Goal: Task Accomplishment & Management: Use online tool/utility

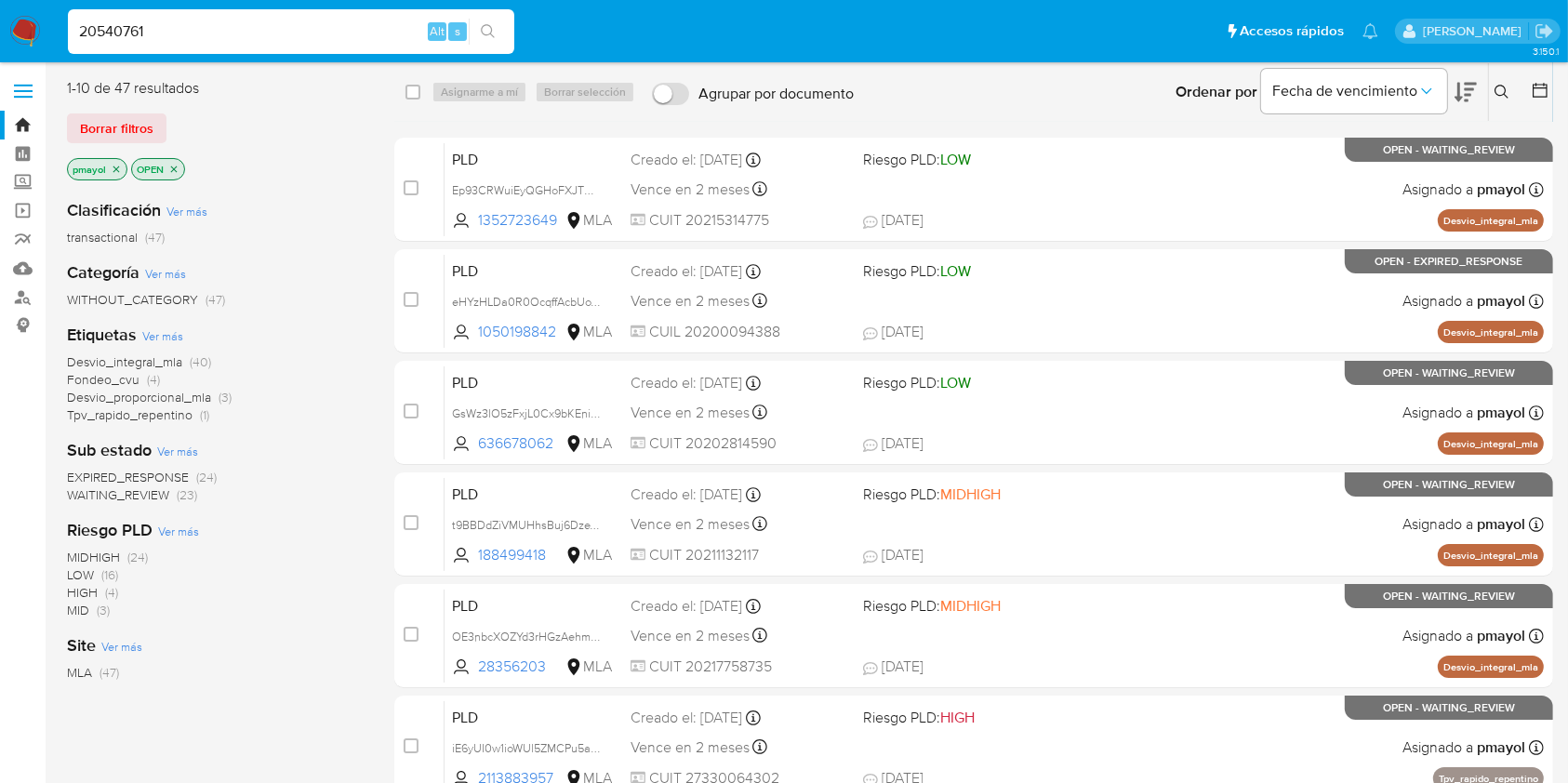
click at [498, 25] on button "search-icon" at bounding box center [488, 32] width 38 height 26
click at [309, 24] on input "20540761" at bounding box center [292, 32] width 447 height 24
paste input "20540761"
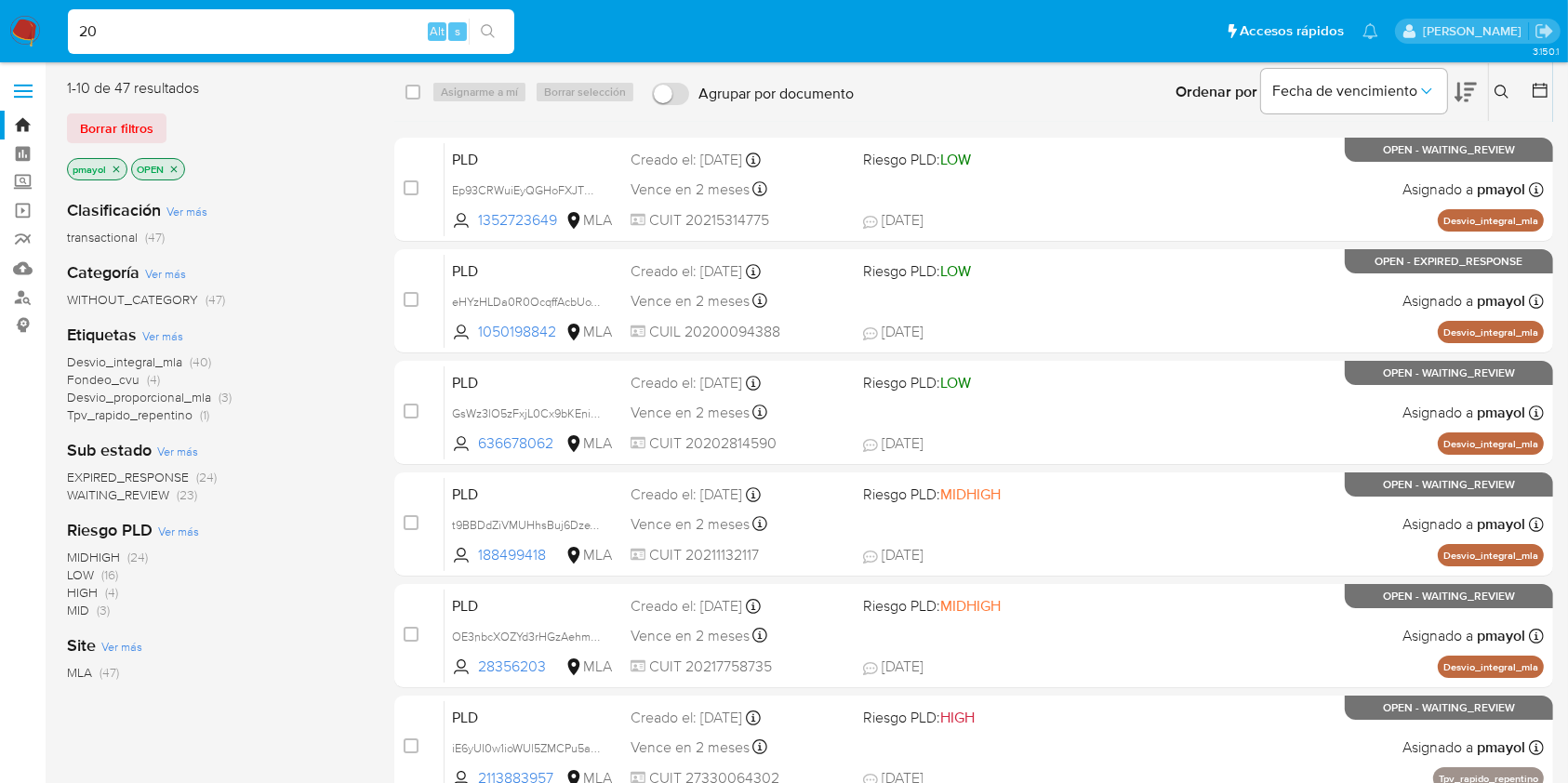
type input "2"
paste input "20540761"
type input "20540761"
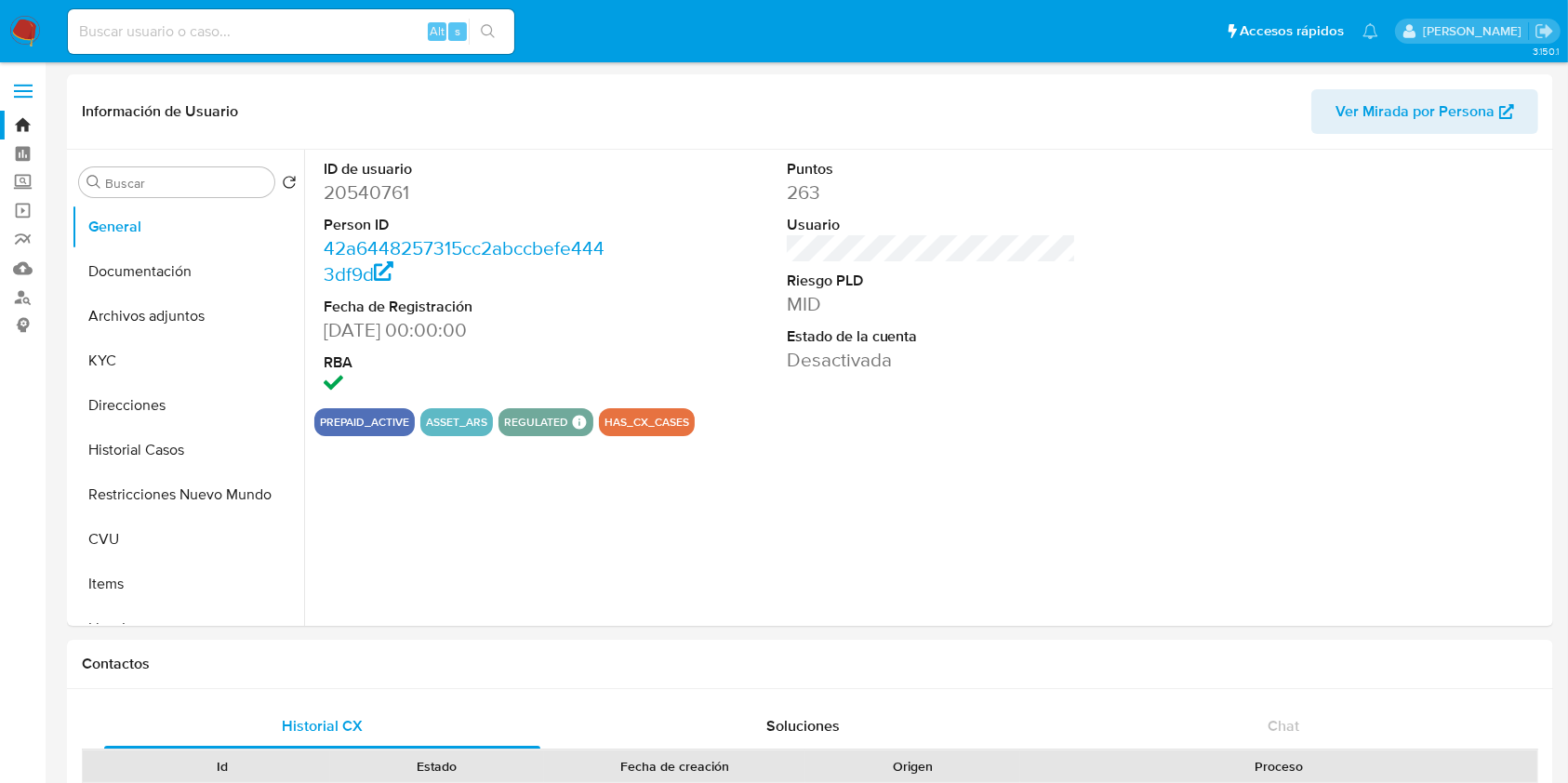
select select "10"
click at [134, 335] on button "Archivos adjuntos" at bounding box center [180, 317] width 218 height 45
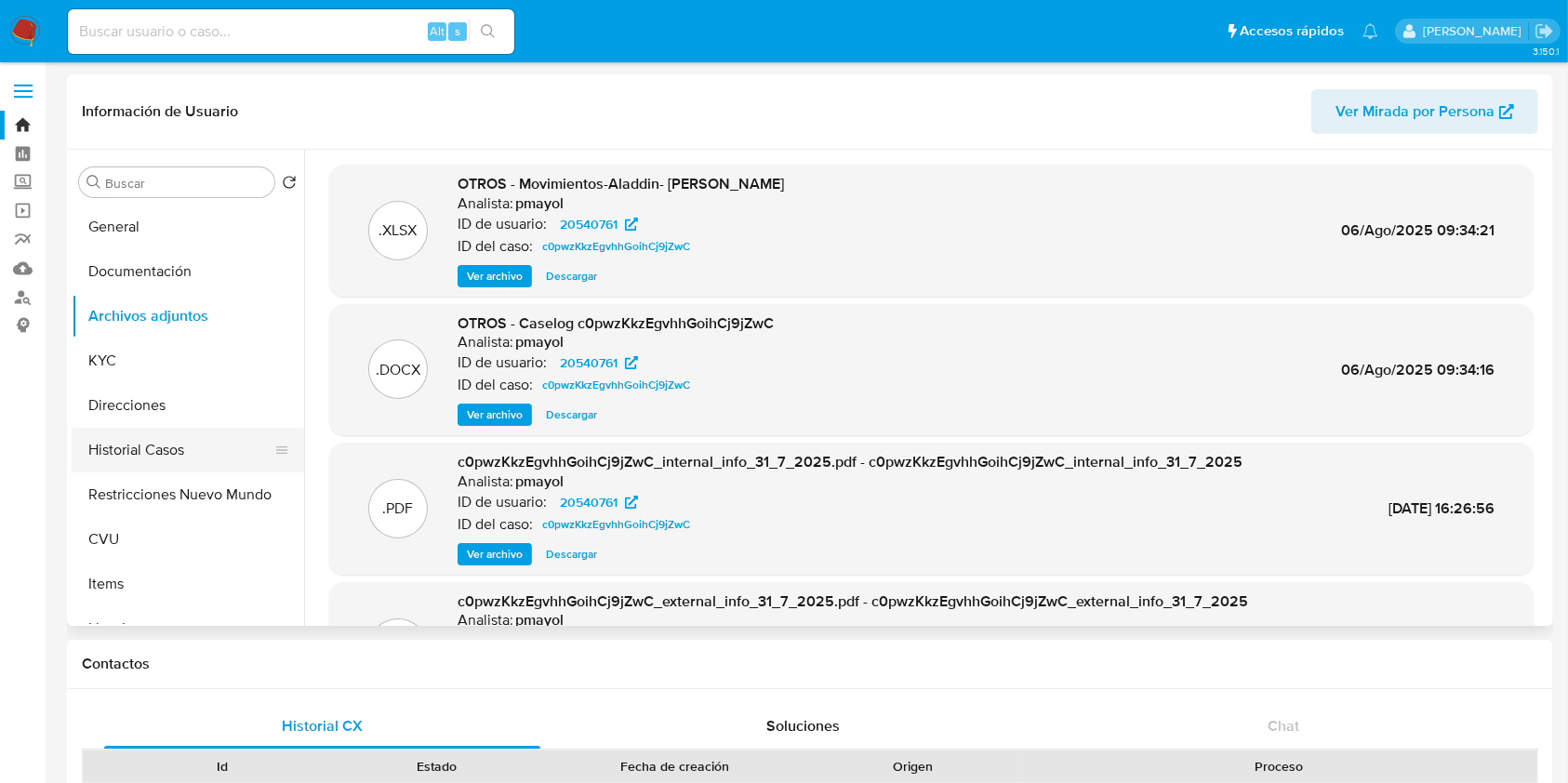
click at [141, 457] on button "Historial Casos" at bounding box center [180, 450] width 218 height 45
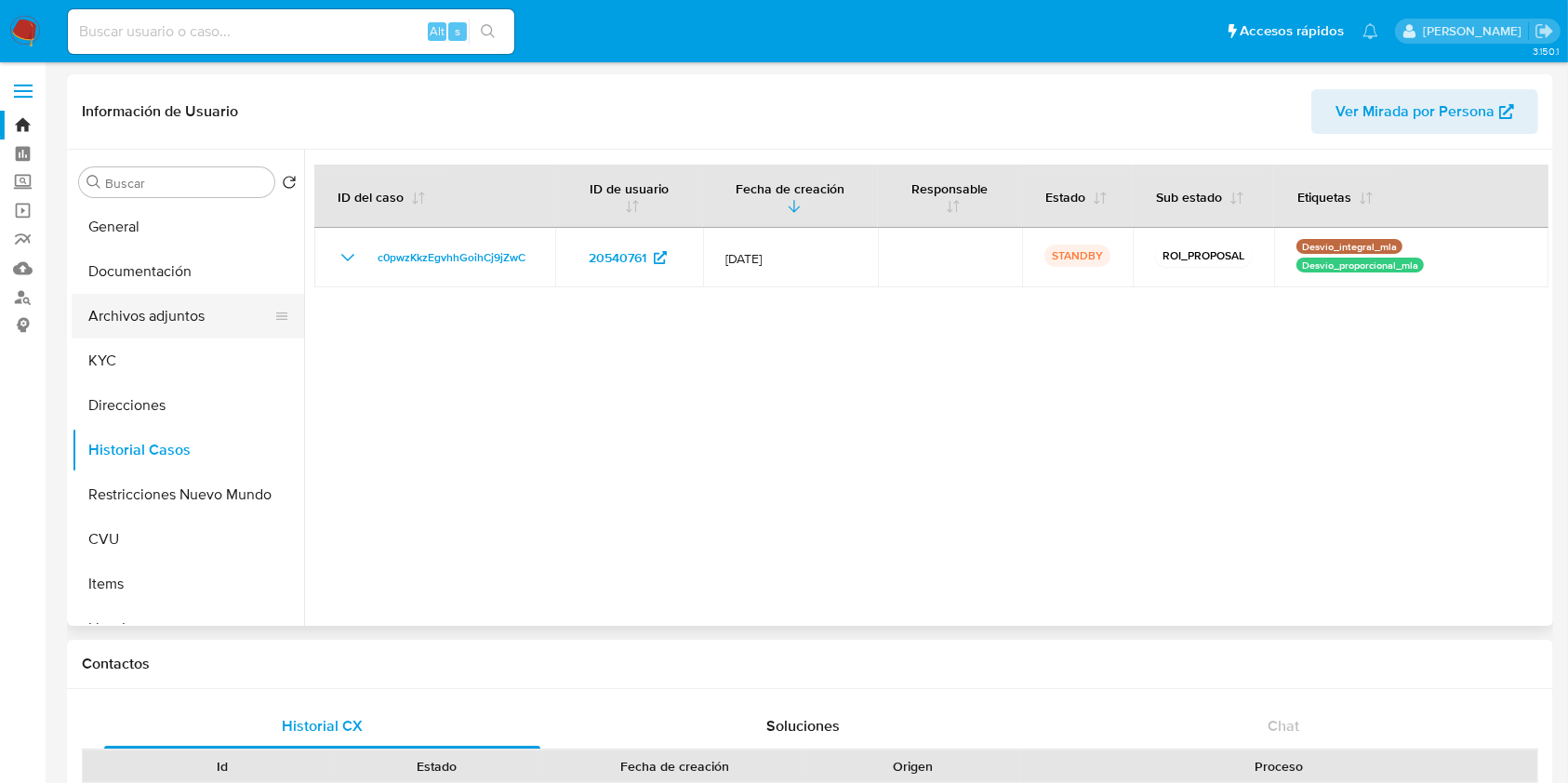
click at [156, 322] on button "Archivos adjuntos" at bounding box center [180, 317] width 218 height 45
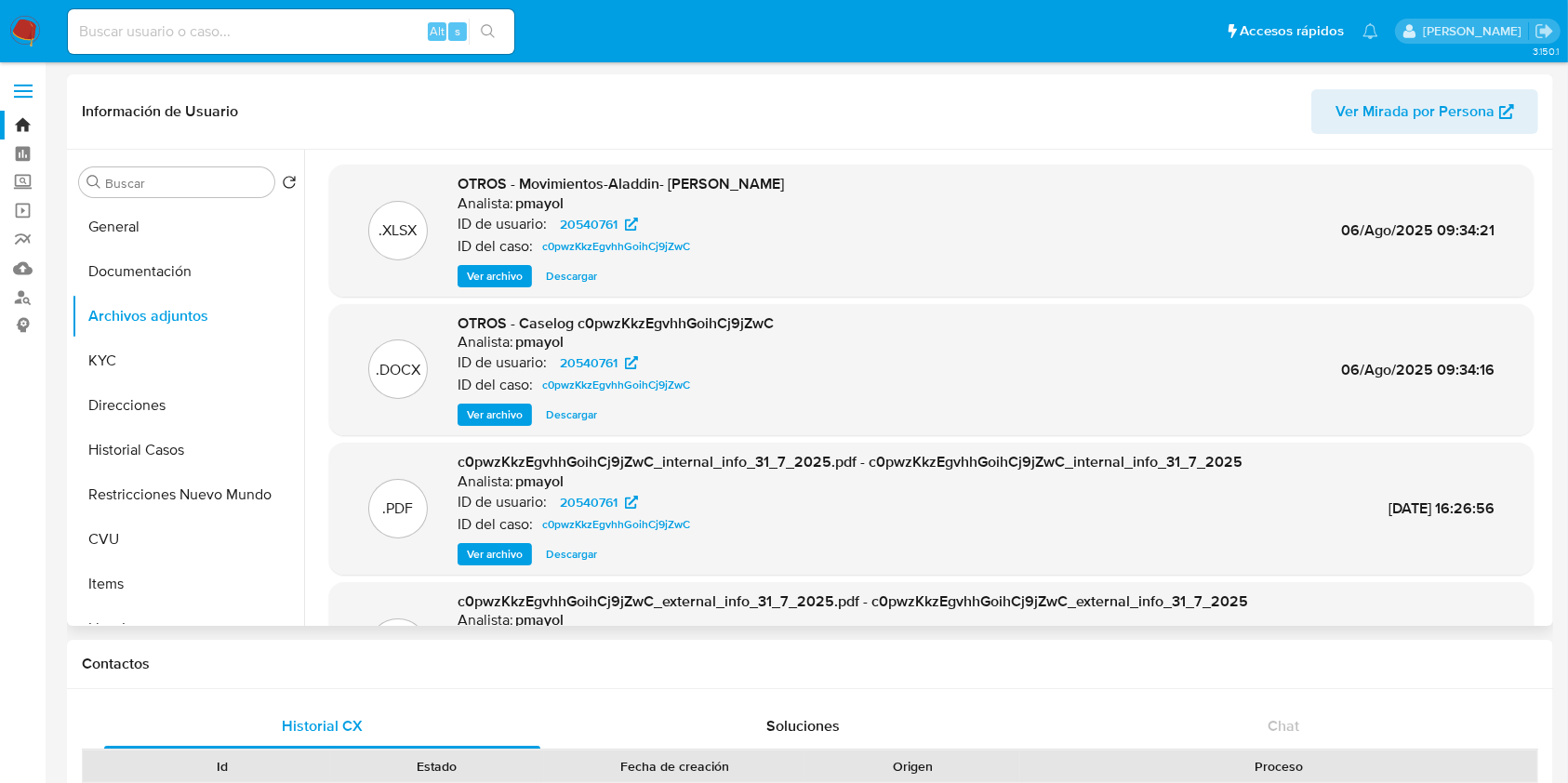
click at [514, 406] on span "Ver archivo" at bounding box center [495, 415] width 56 height 19
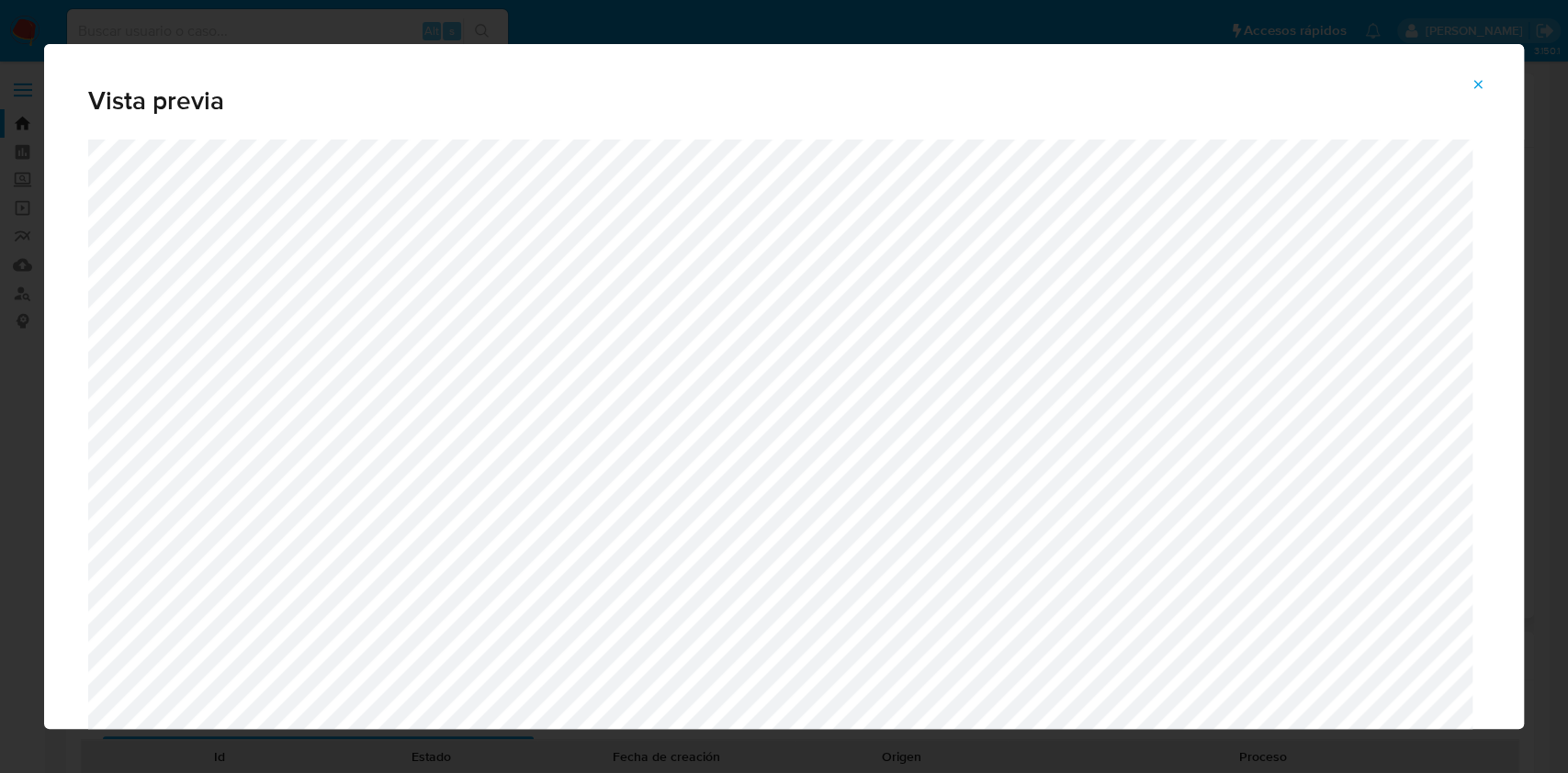
click at [1466, 85] on button "Attachment preview" at bounding box center [1478, 85] width 41 height 30
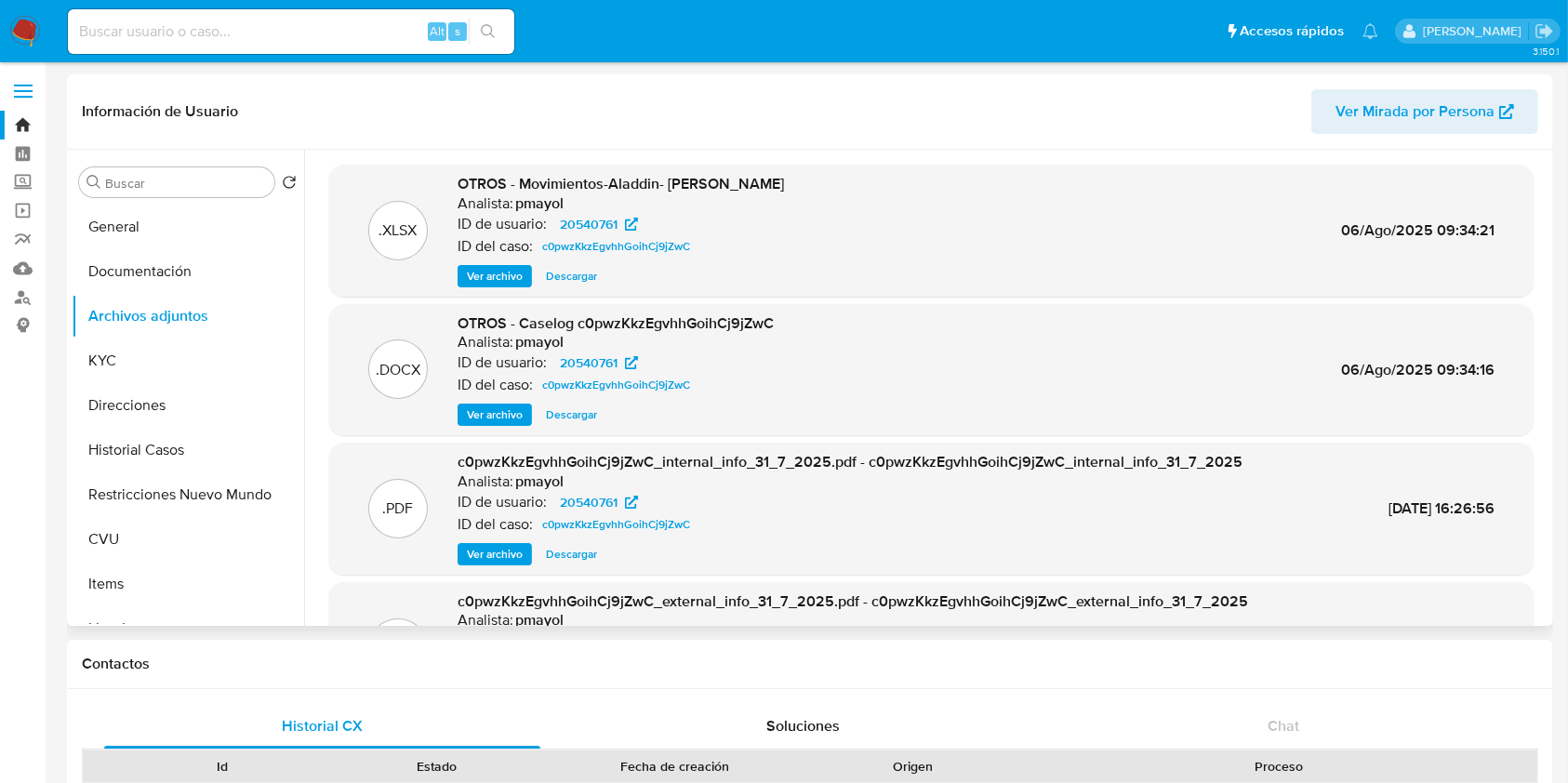
click at [585, 414] on span "Descargar" at bounding box center [571, 415] width 51 height 19
click at [148, 364] on button "KYC" at bounding box center [180, 361] width 218 height 45
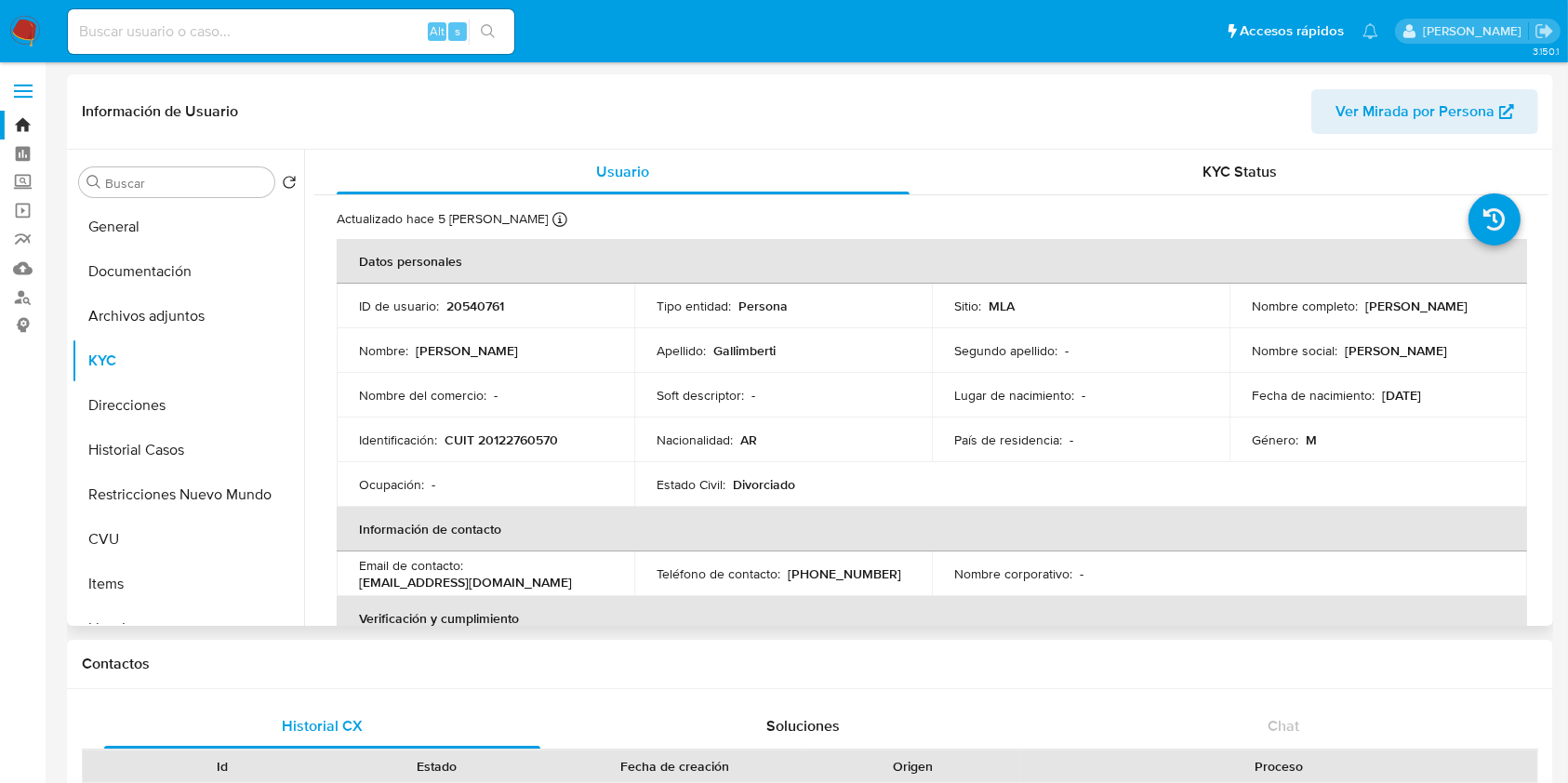
click at [501, 442] on p "CUIT 20122760570" at bounding box center [501, 440] width 113 height 17
copy p "20122760570"
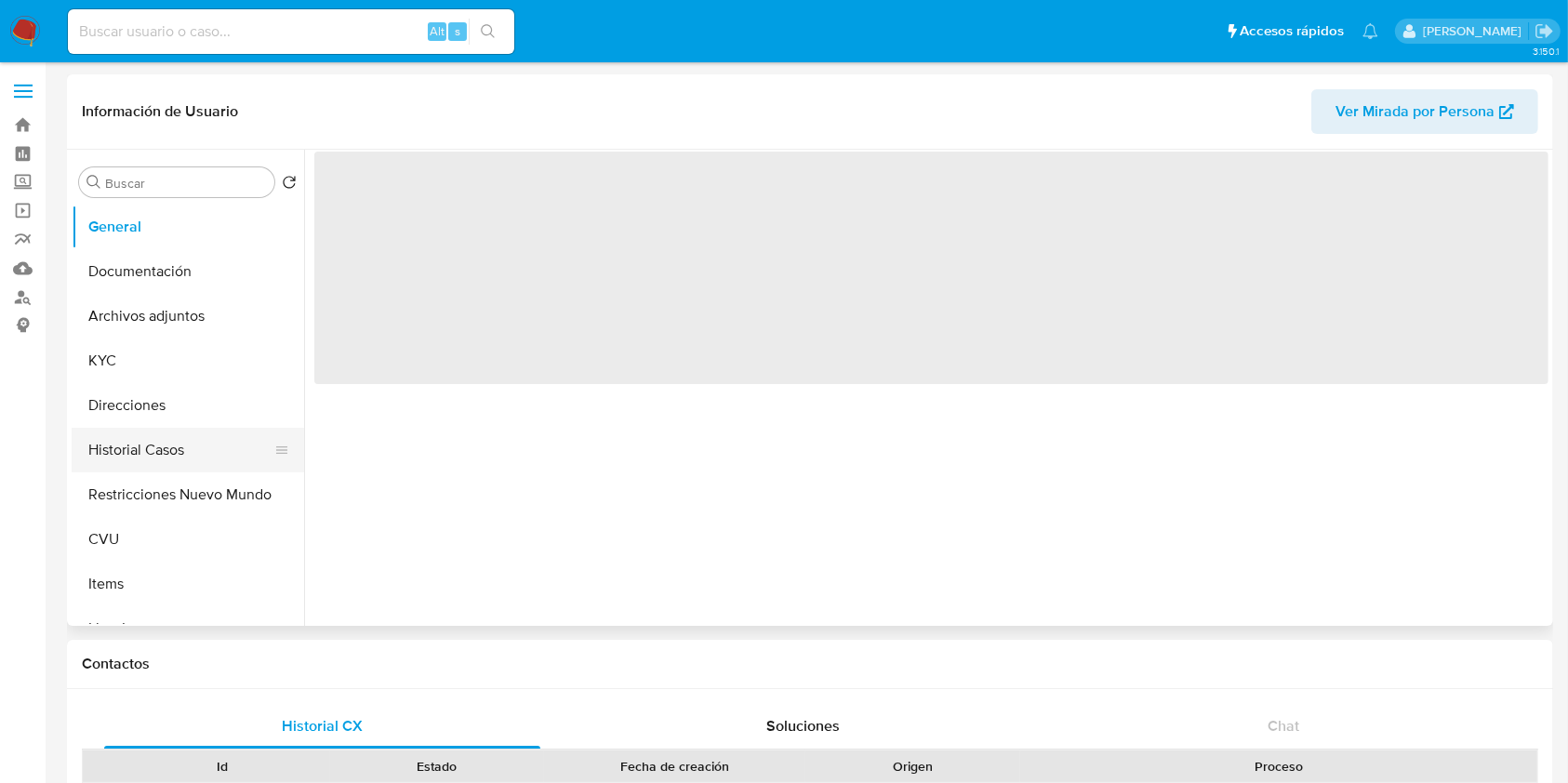
click at [162, 442] on button "Historial Casos" at bounding box center [180, 450] width 218 height 45
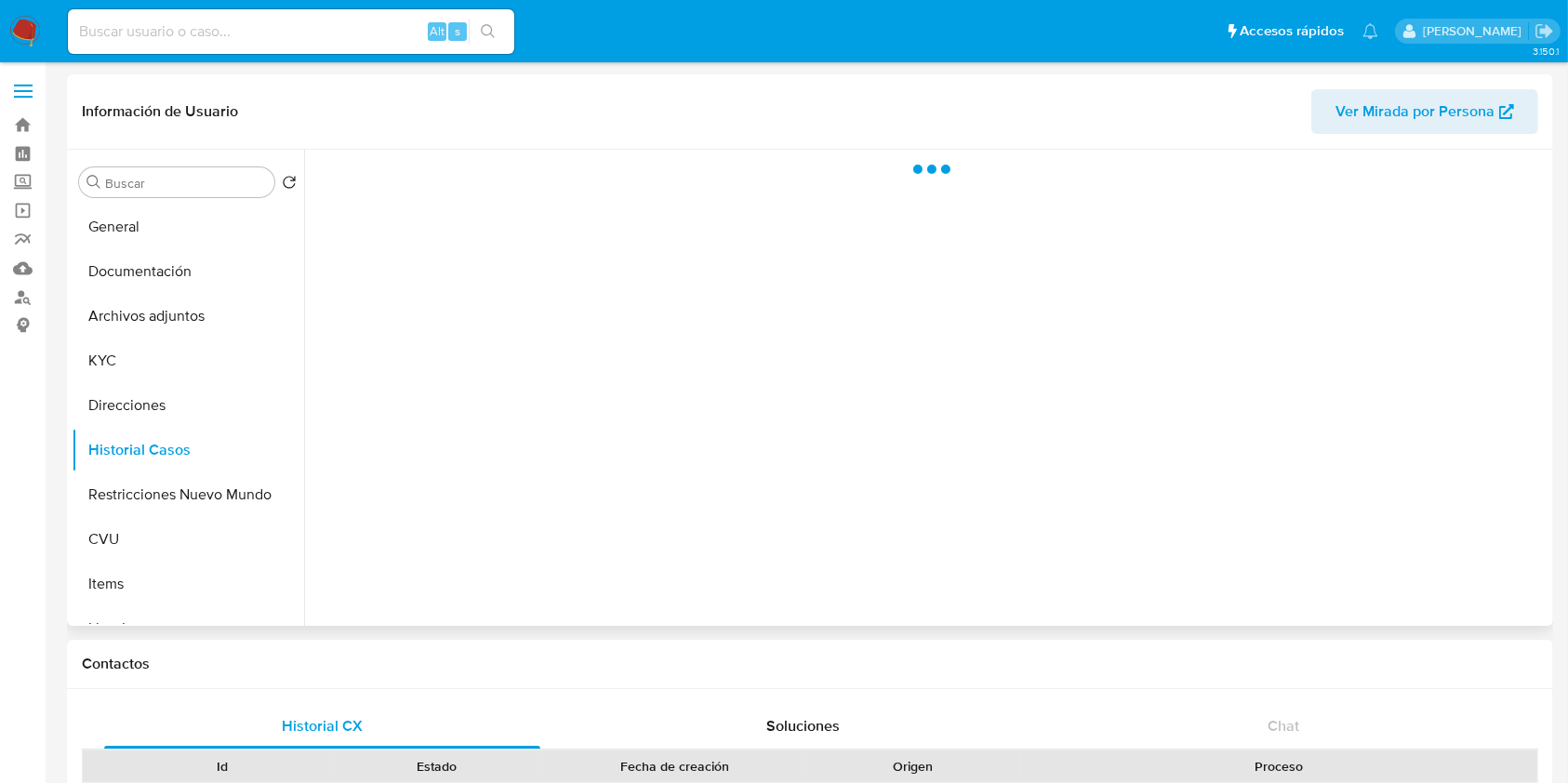
select select "10"
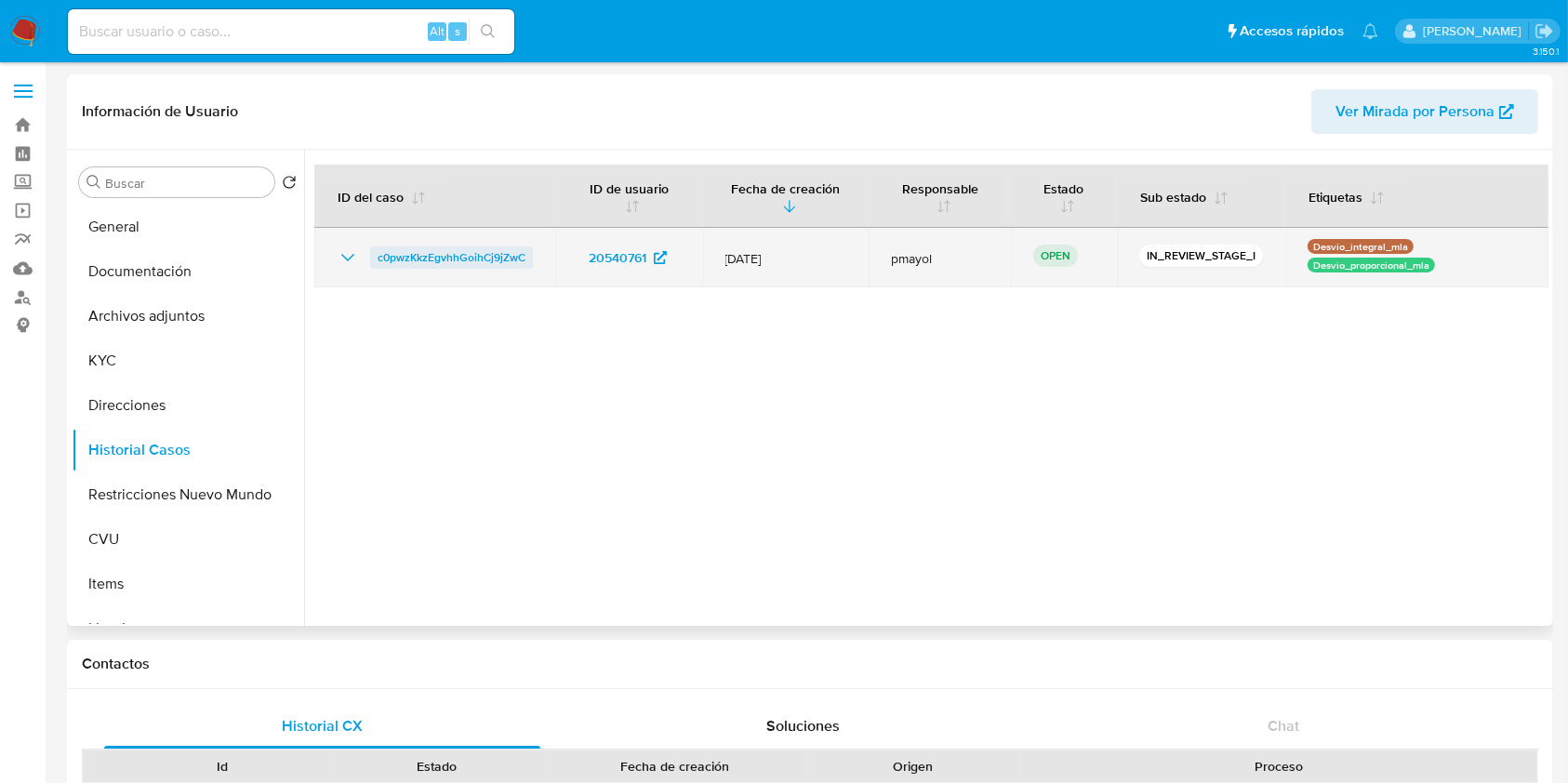
click at [458, 256] on span "c0pwzKkzEgvhhGoihCj9jZwC" at bounding box center [451, 258] width 148 height 22
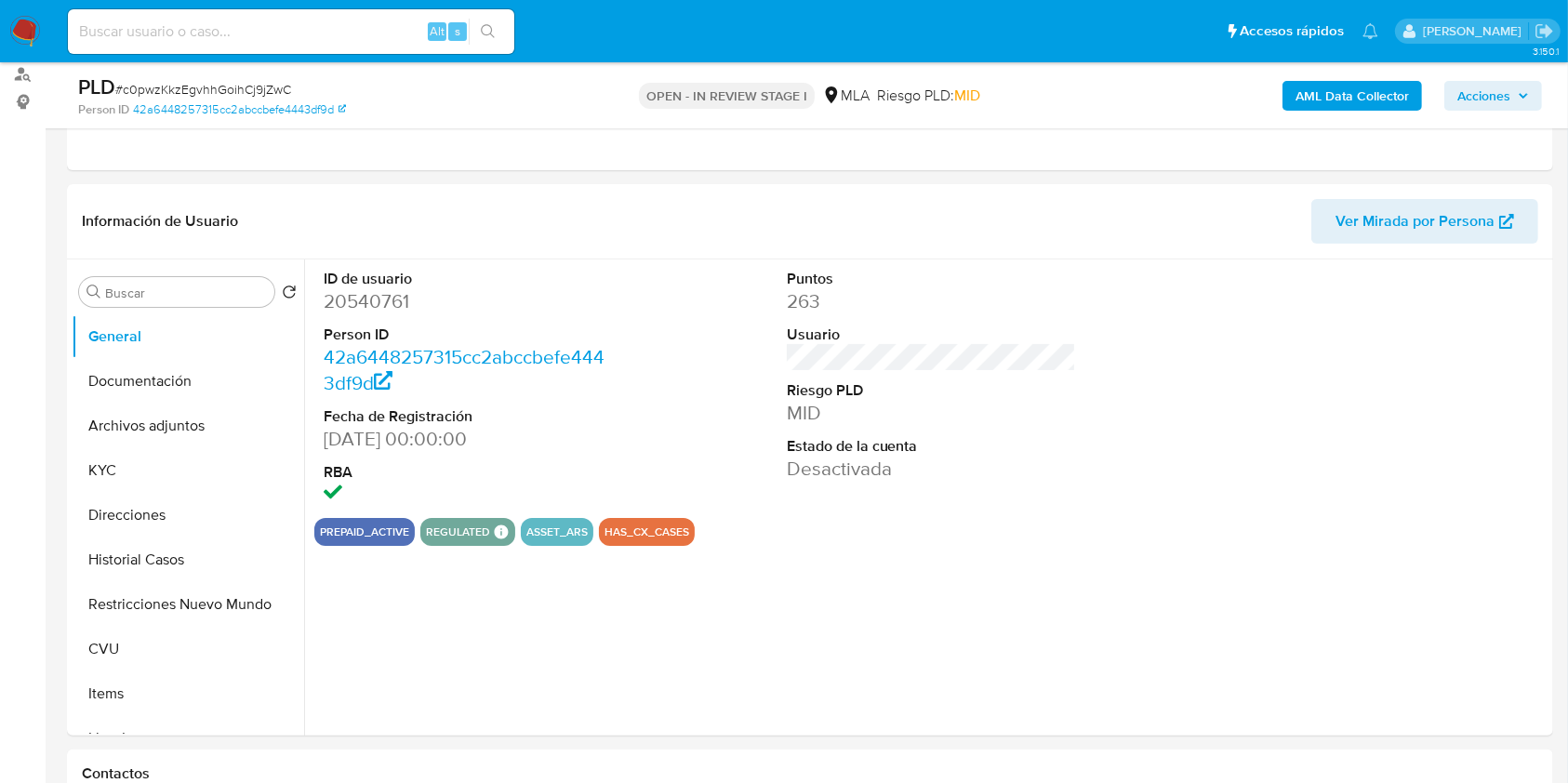
select select "10"
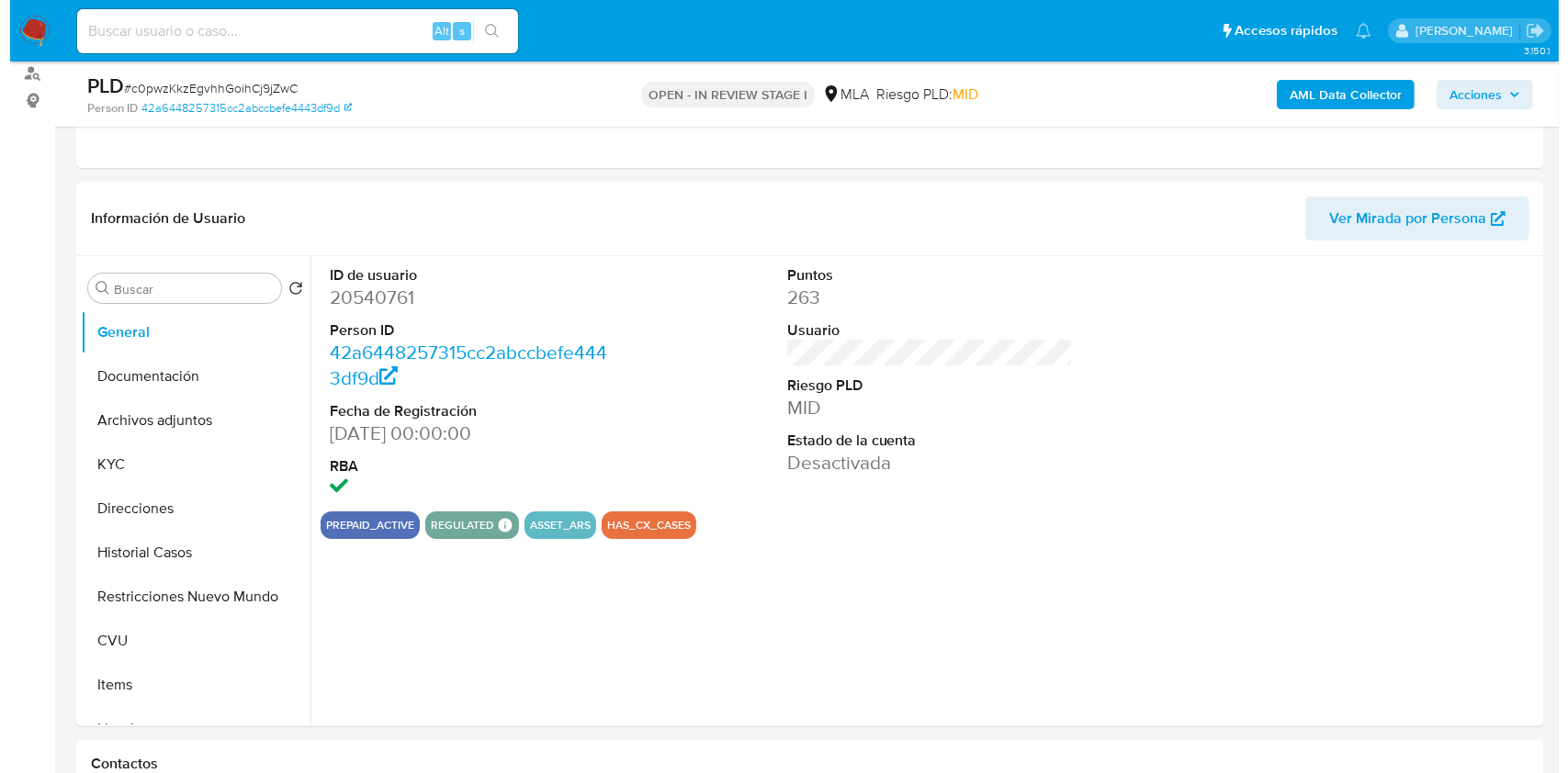
scroll to position [224, 0]
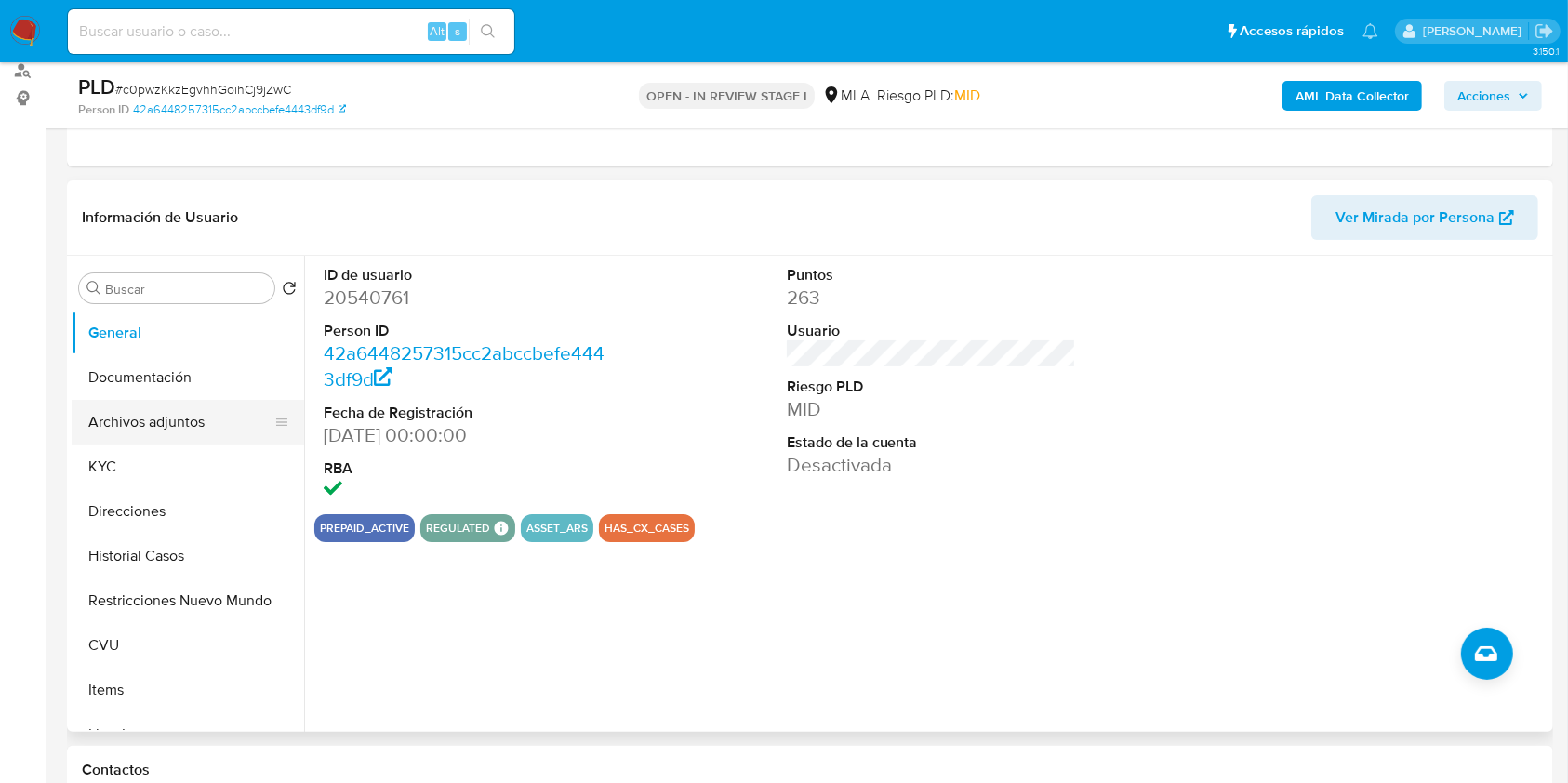
click at [162, 429] on button "Archivos adjuntos" at bounding box center [180, 422] width 218 height 45
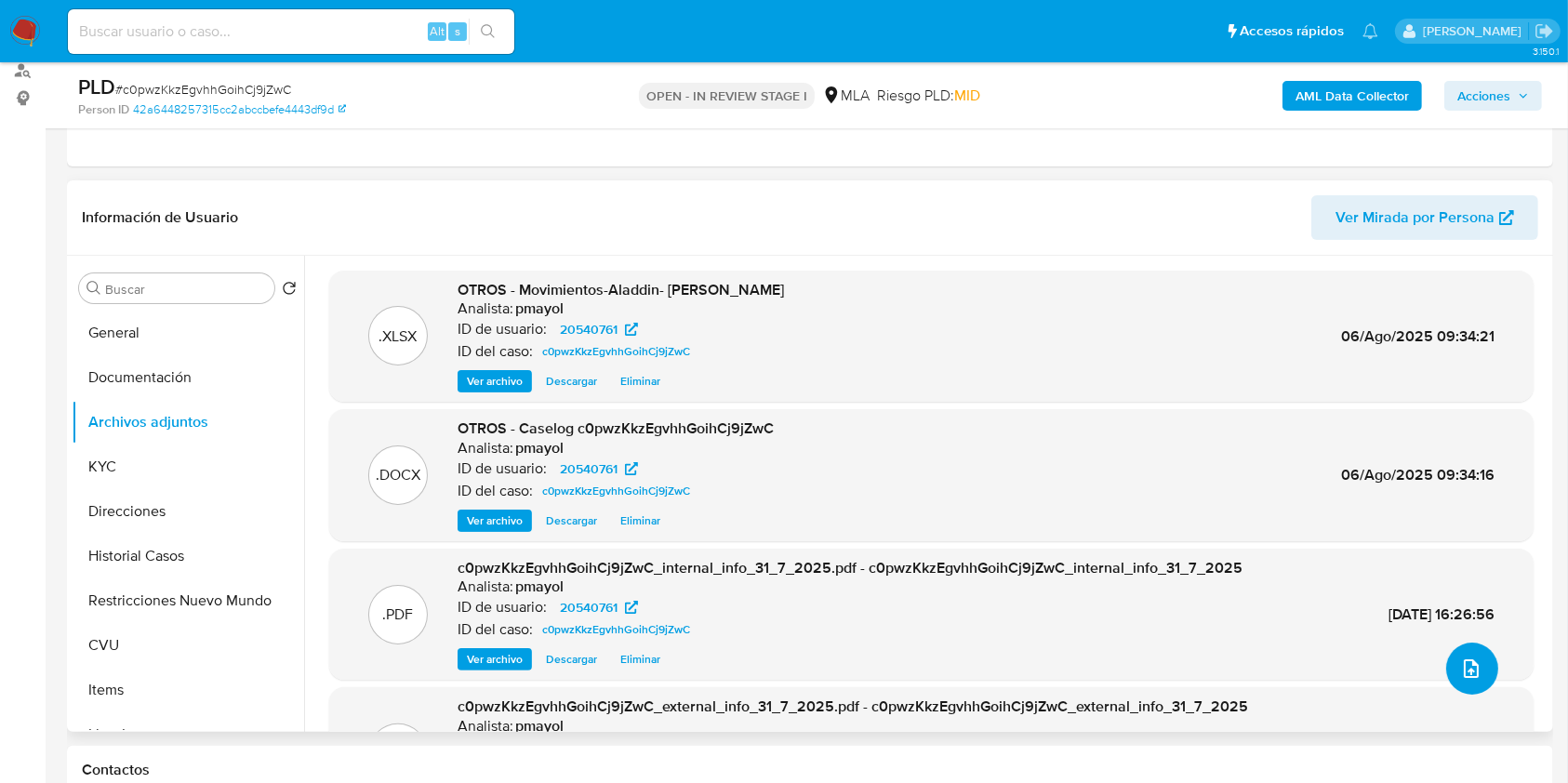
click at [1474, 659] on span "upload-file" at bounding box center [1472, 669] width 22 height 22
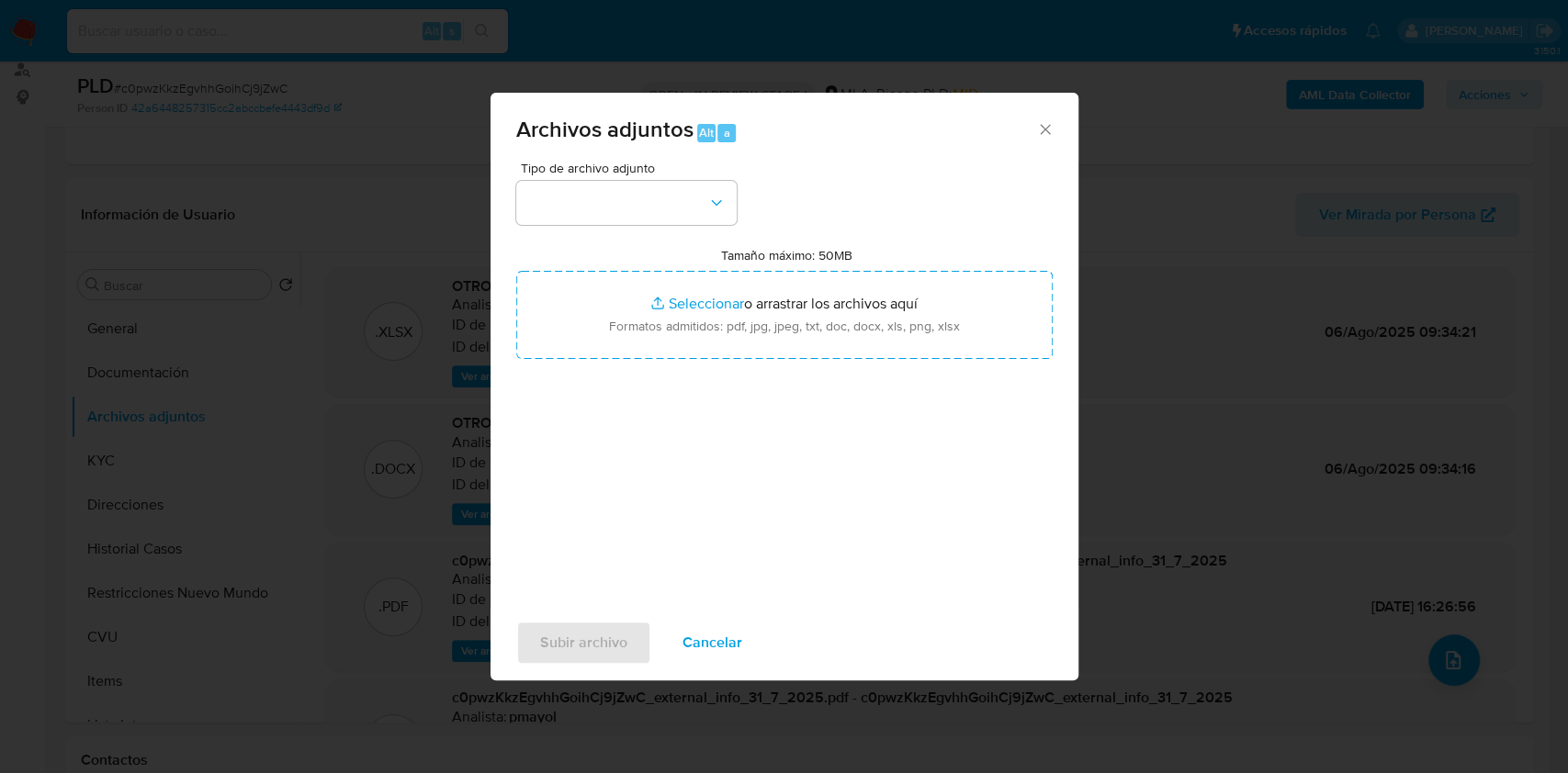
click at [1047, 131] on icon "Cerrar" at bounding box center [1045, 128] width 10 height 10
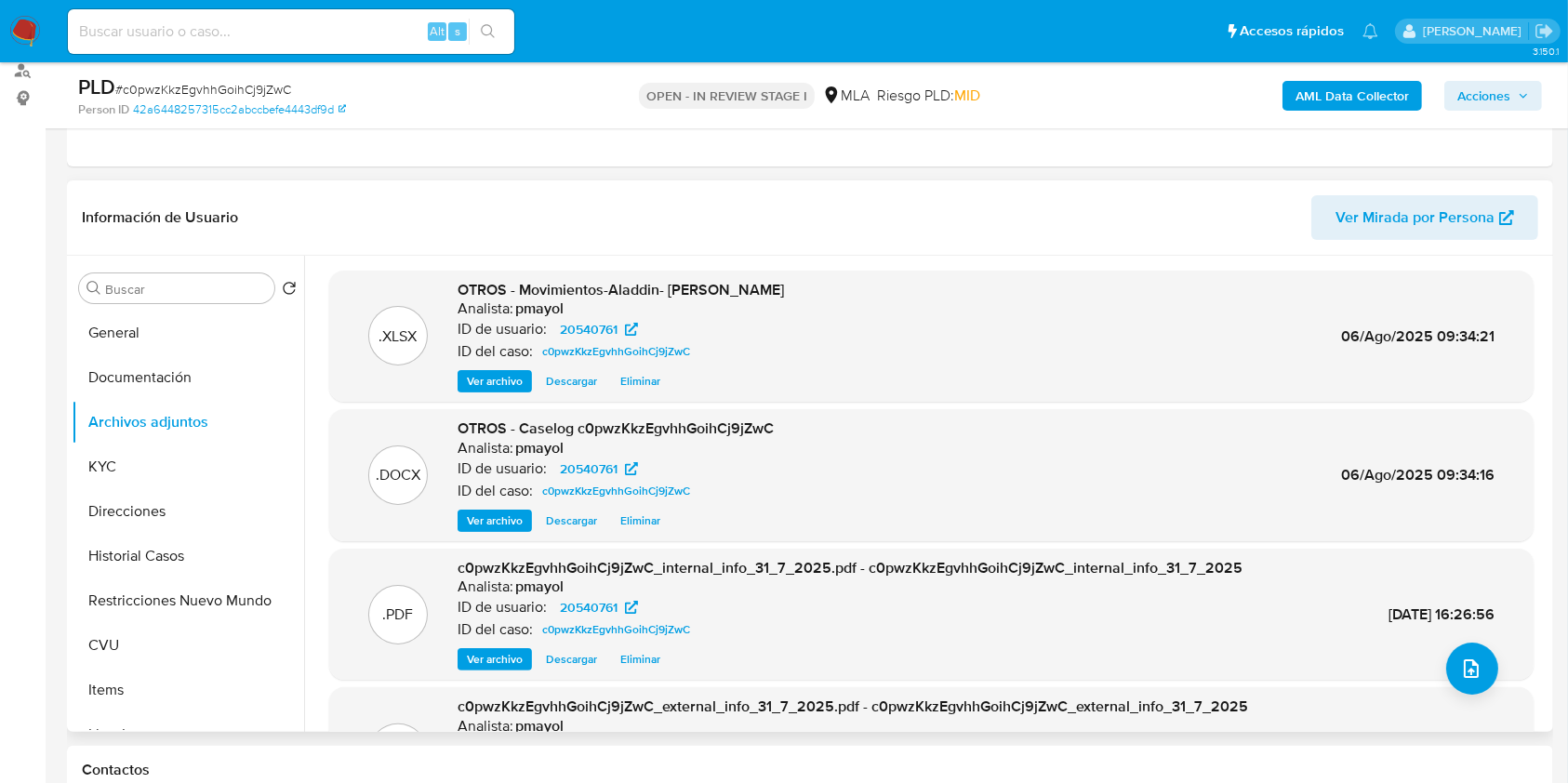
click at [627, 516] on span "Eliminar" at bounding box center [640, 520] width 40 height 19
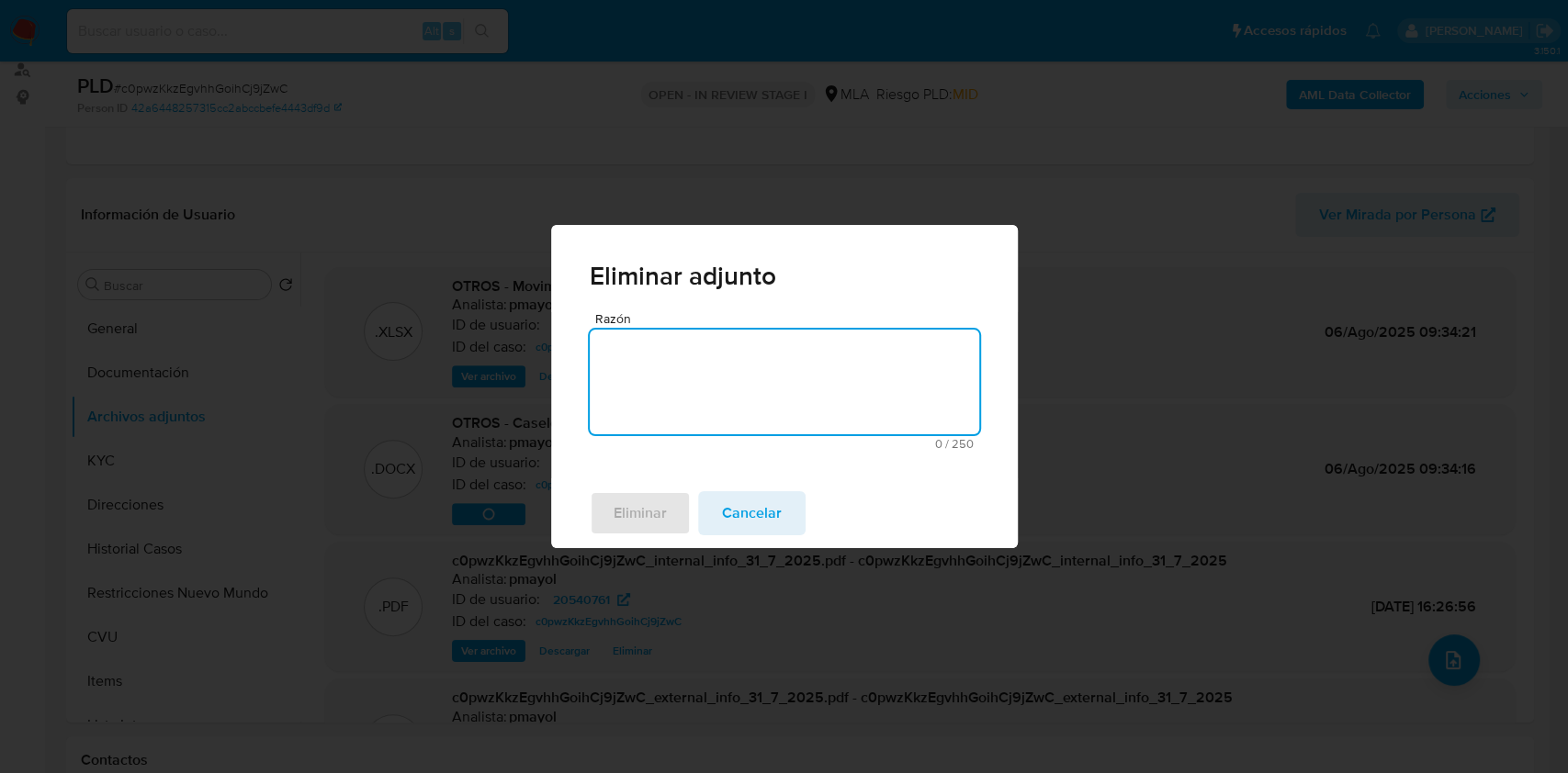
click at [819, 401] on textarea "Razón" at bounding box center [784, 381] width 389 height 104
type textarea "V2"
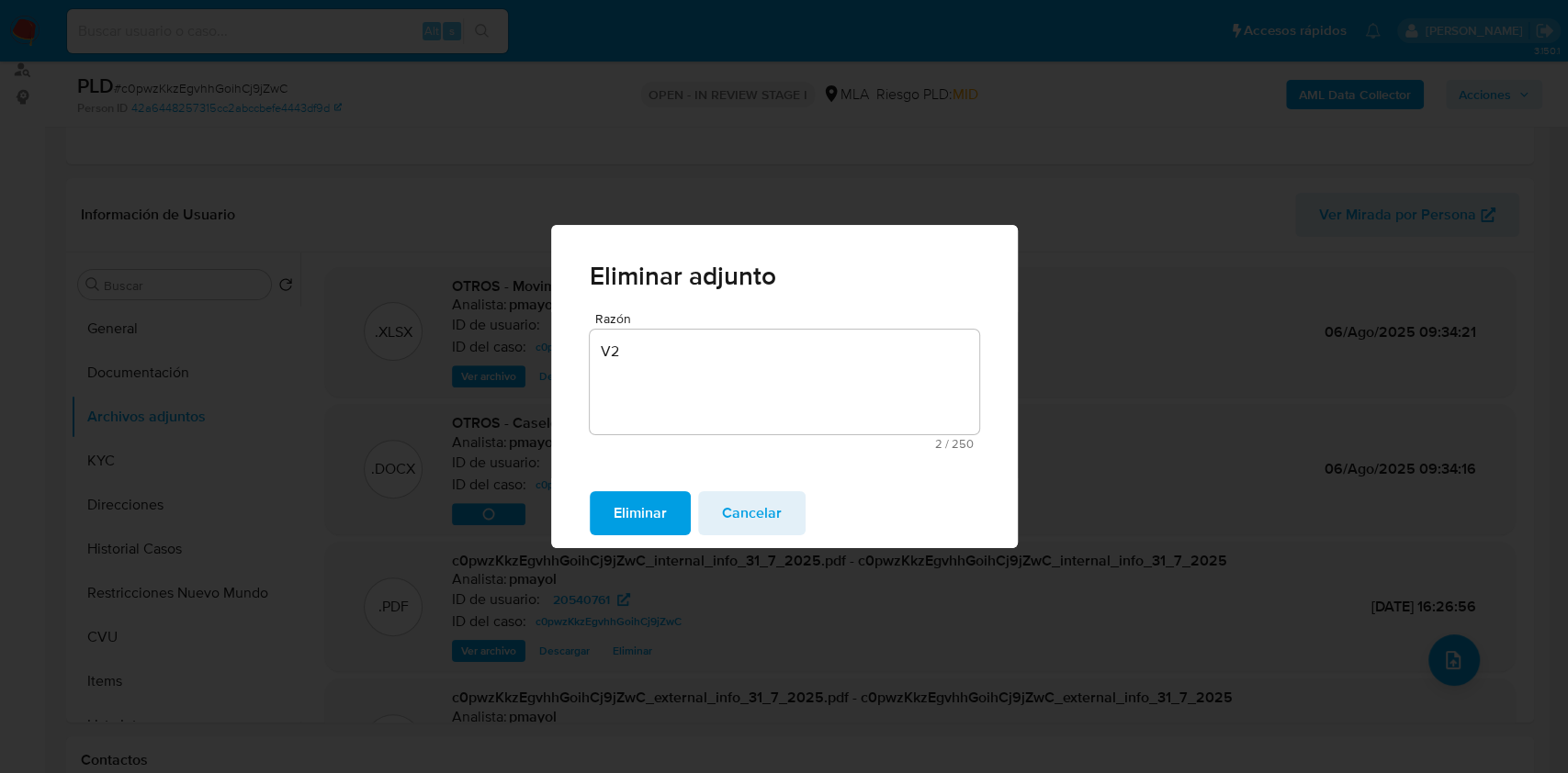
click at [617, 505] on span "Eliminar" at bounding box center [640, 514] width 54 height 41
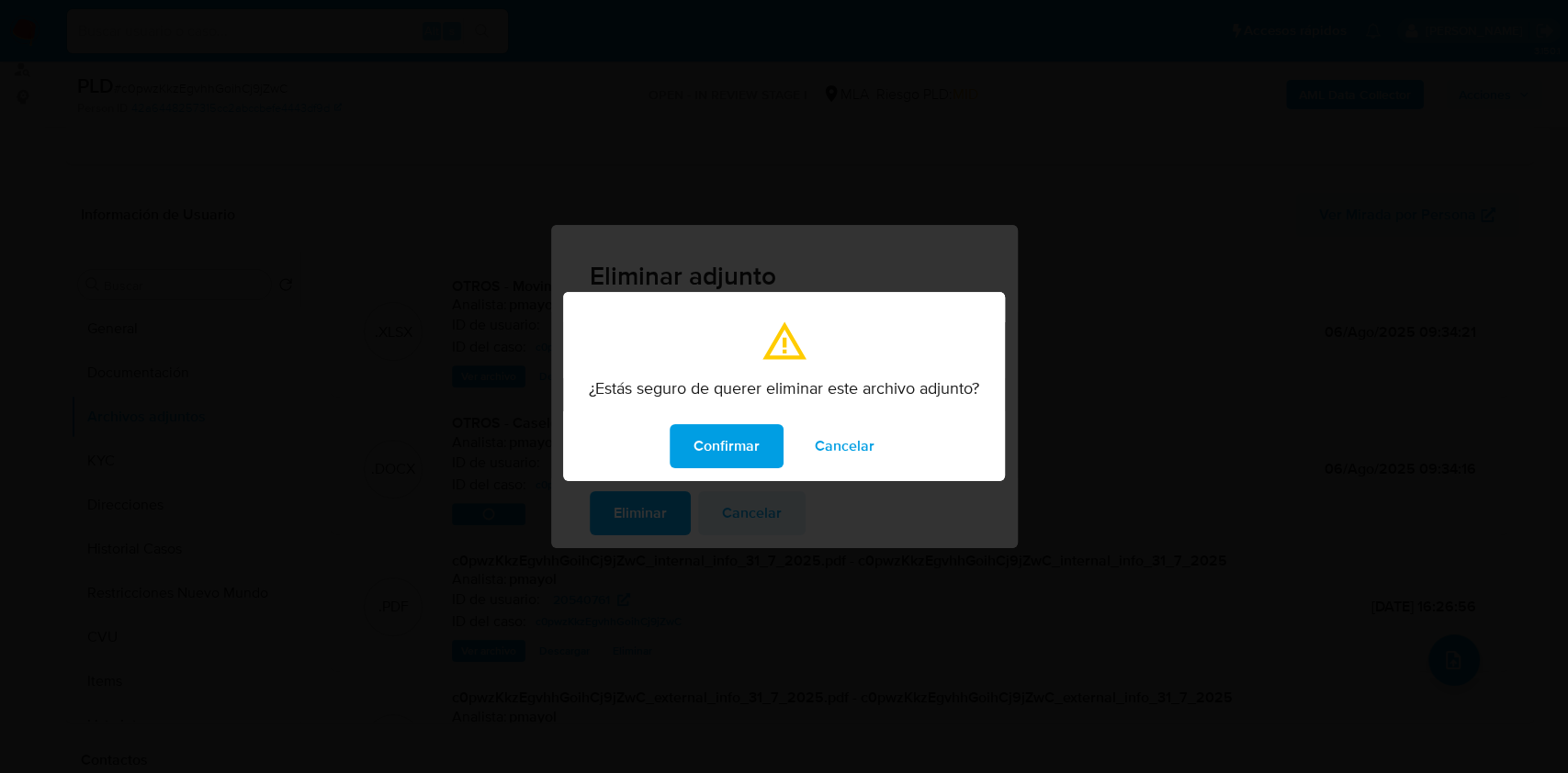
click at [705, 458] on span "Confirmar" at bounding box center [726, 446] width 66 height 41
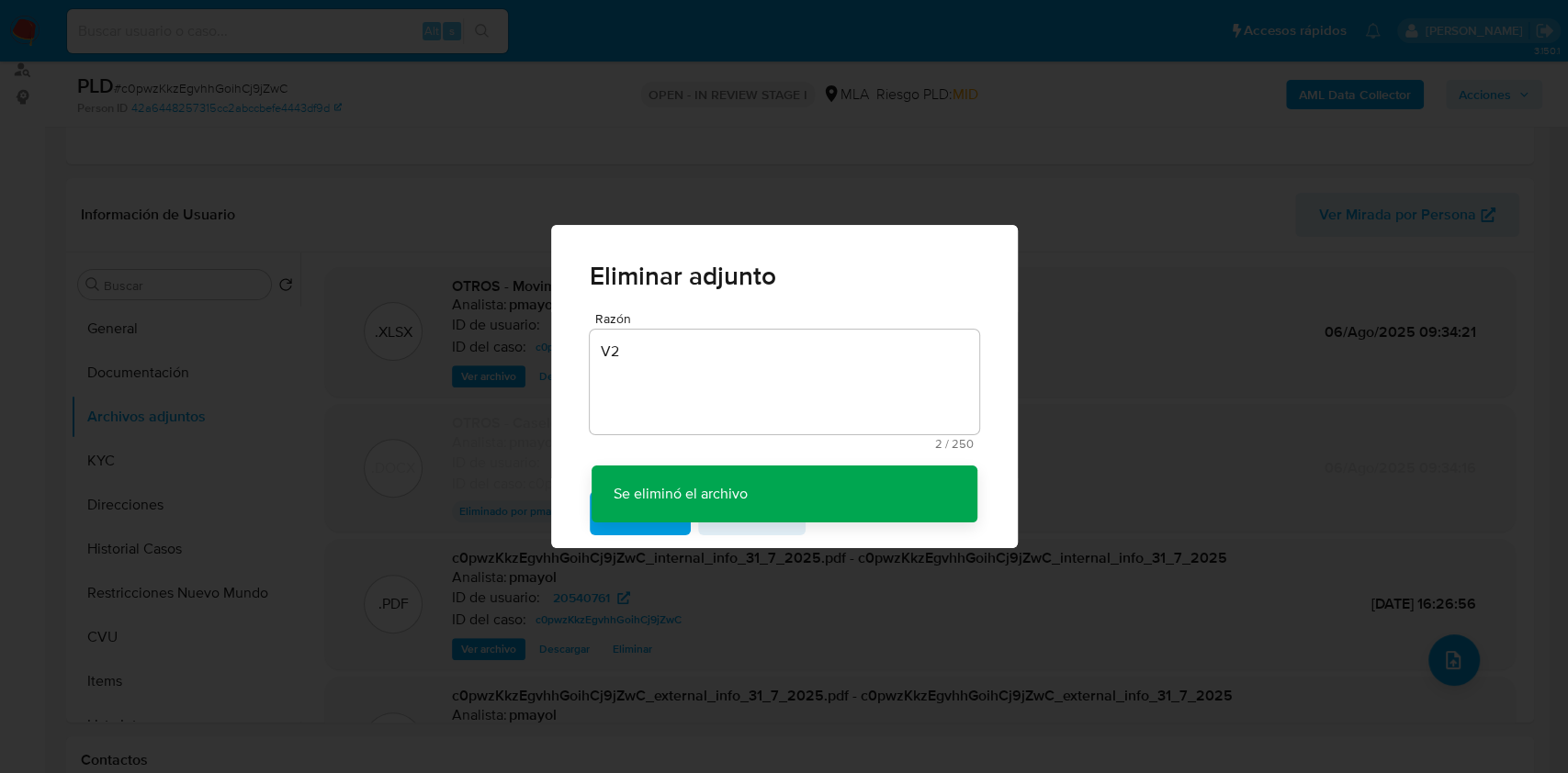
click at [1450, 676] on div "Eliminar adjunto Razón V2 2 / 250 248 caracteres restantes Se eliminó el archiv…" at bounding box center [784, 386] width 1568 height 773
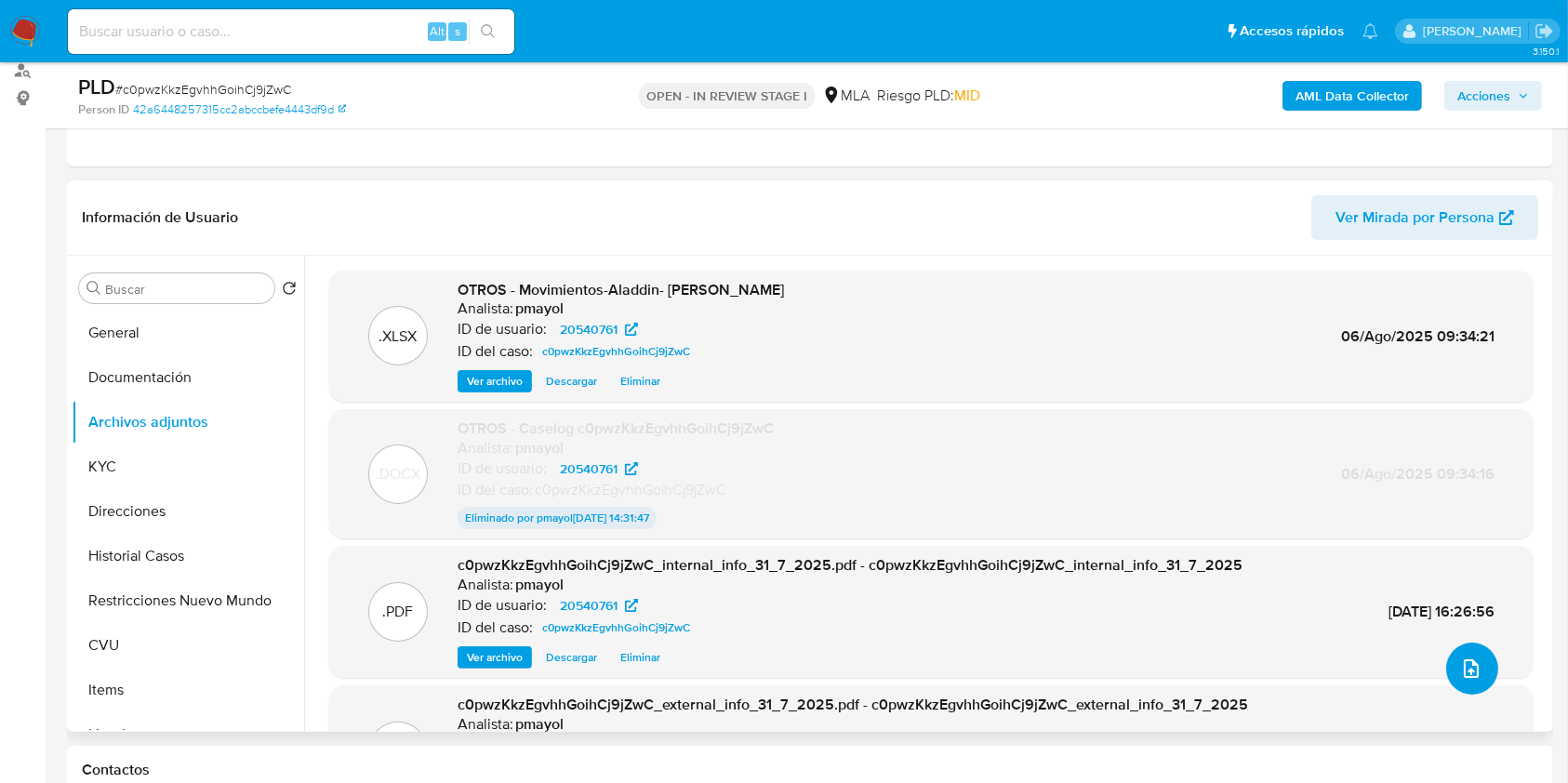
click at [1461, 677] on icon "upload-file" at bounding box center [1472, 669] width 22 height 22
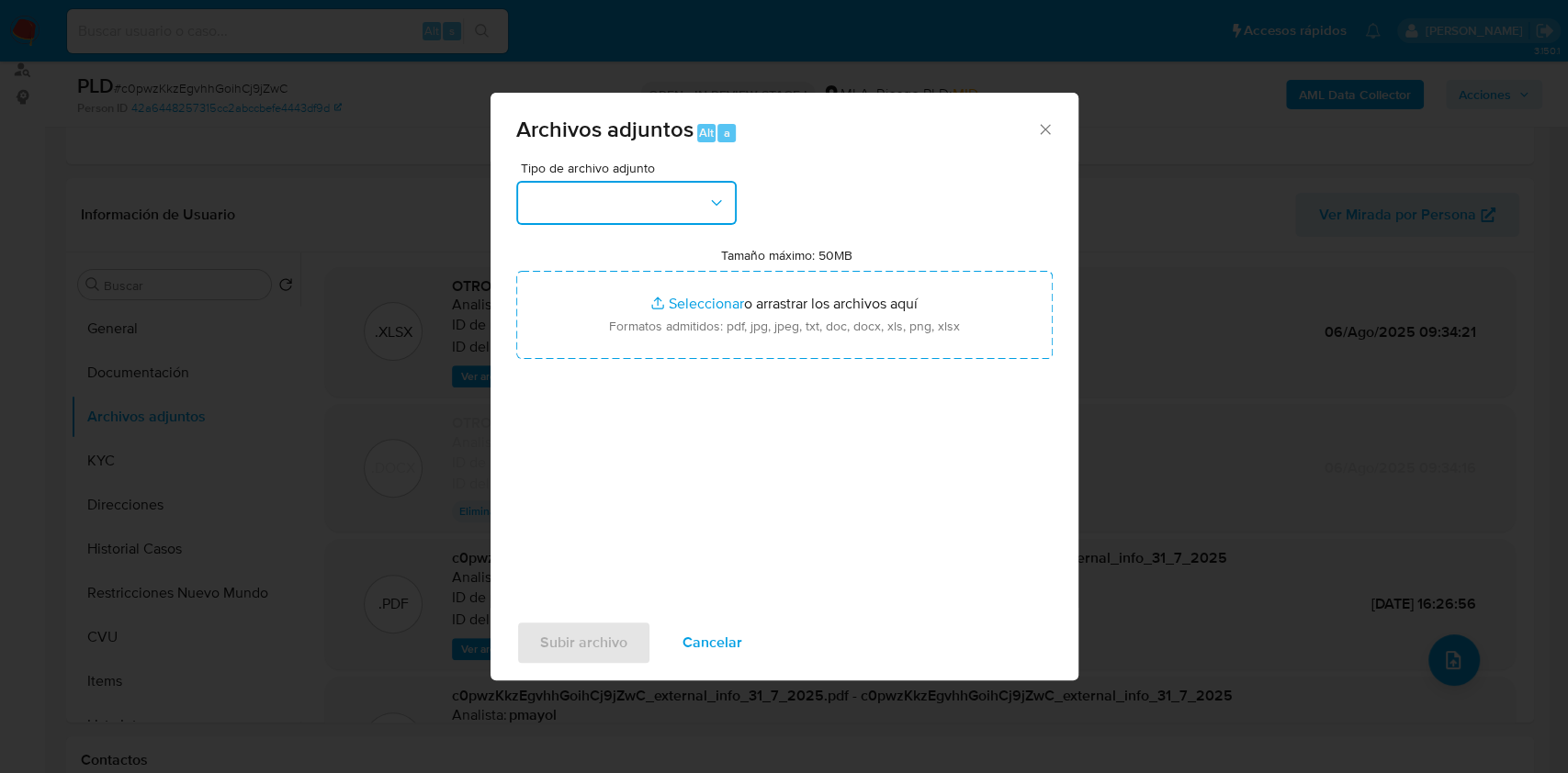
click at [589, 215] on button "button" at bounding box center [626, 203] width 221 height 44
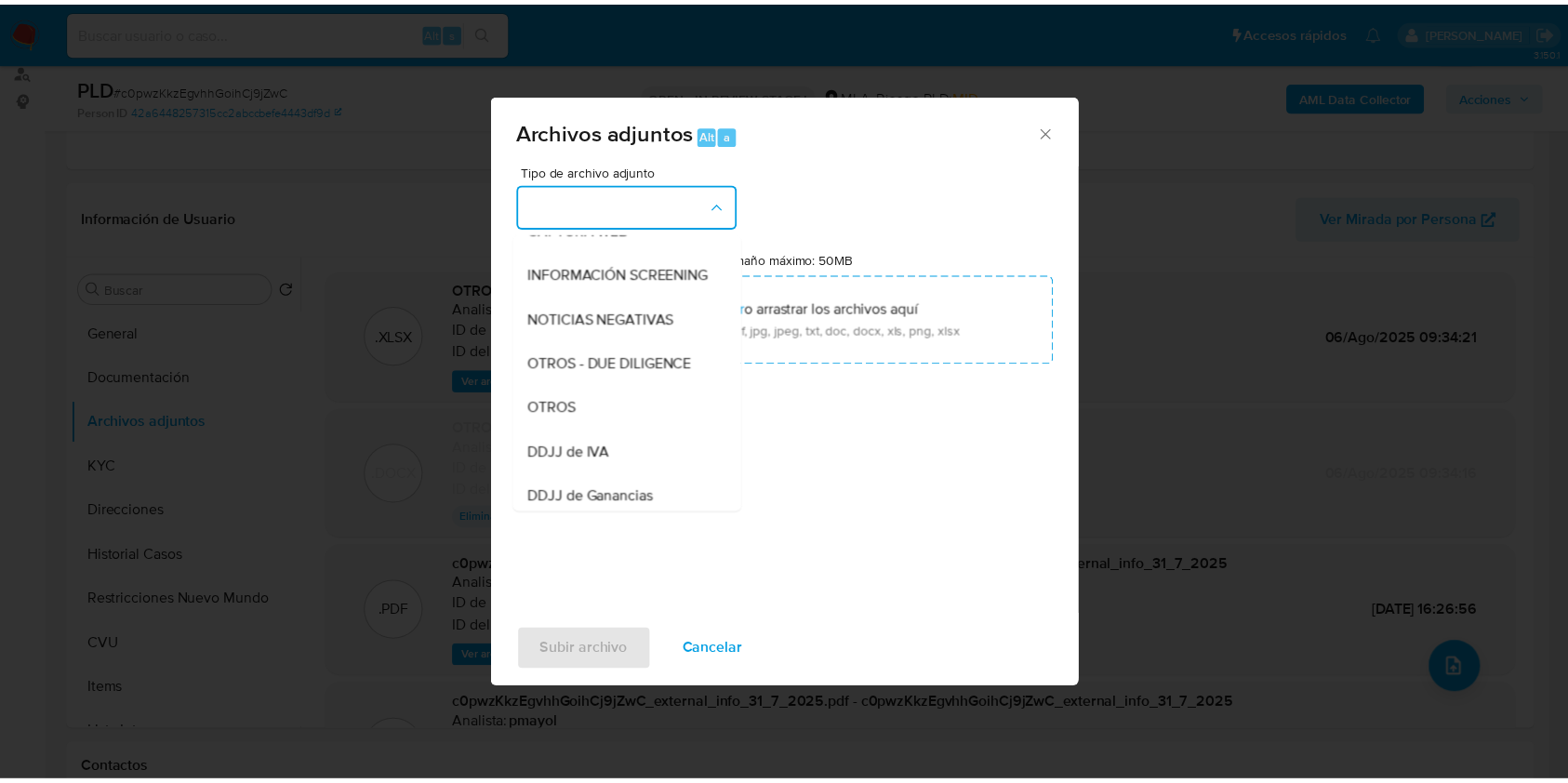
scroll to position [311, 0]
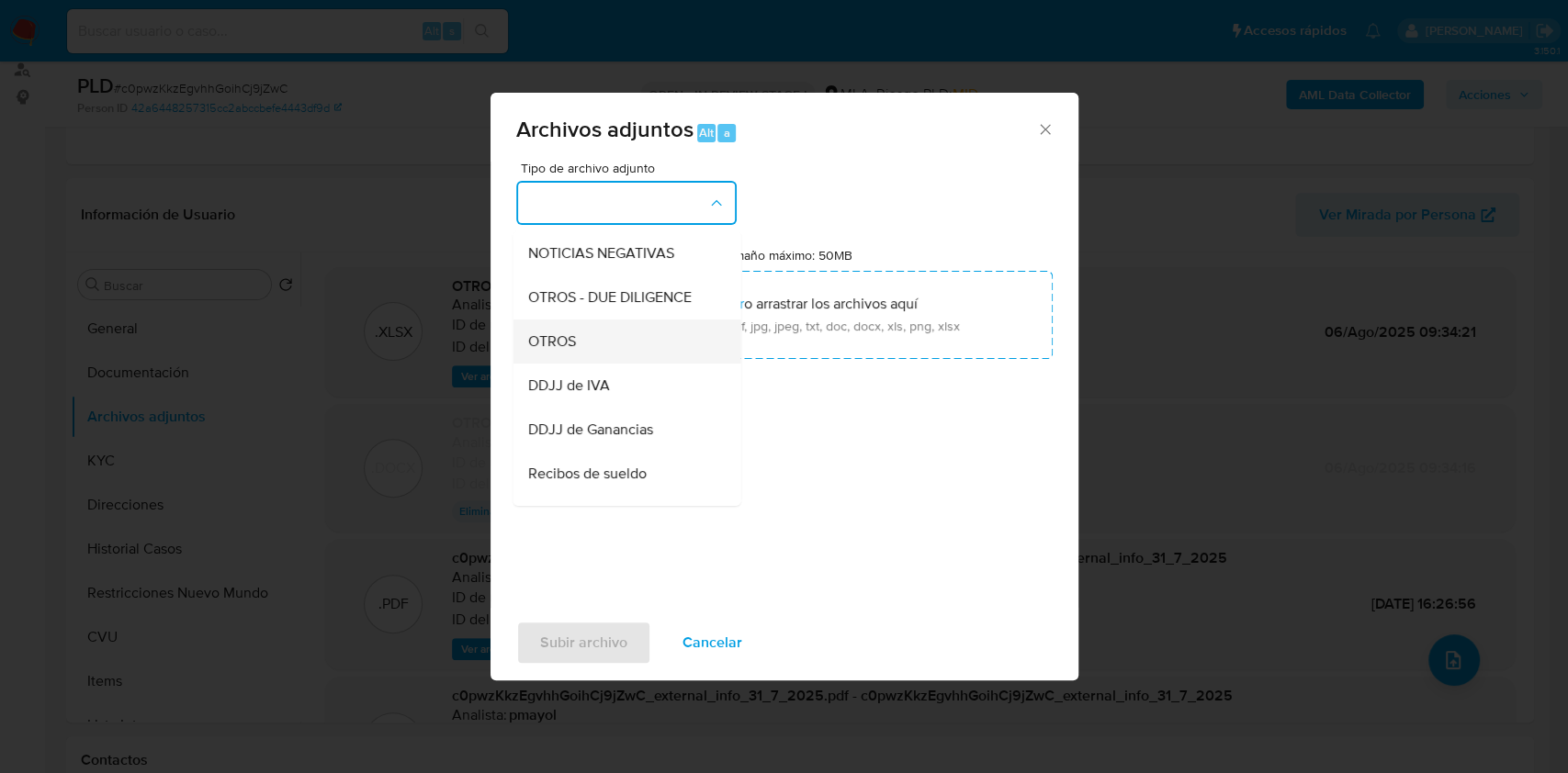
click at [594, 351] on div "OTROS" at bounding box center [620, 341] width 187 height 44
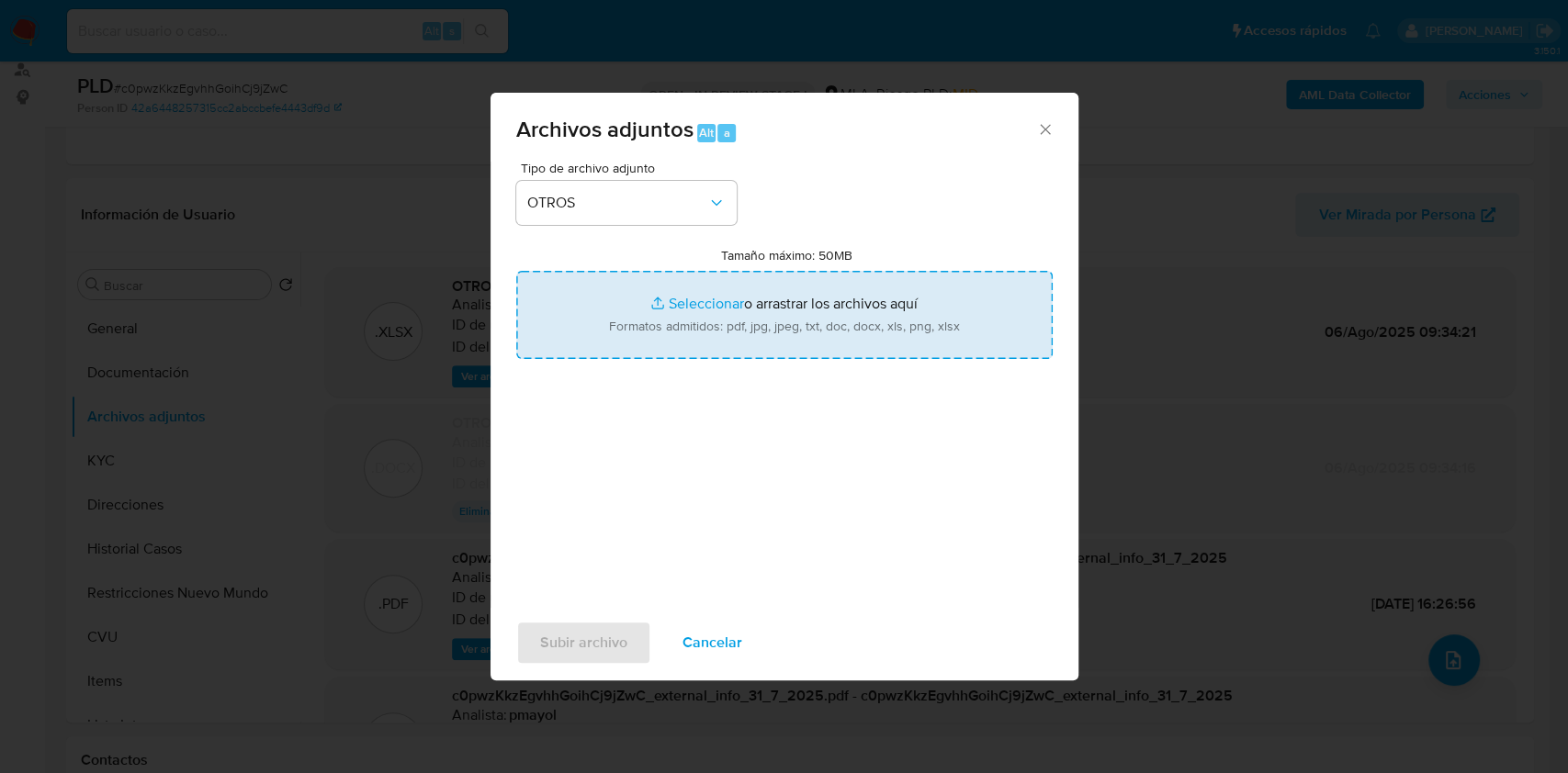
click at [682, 327] on input "Tamaño máximo: 50MB Seleccionar archivos" at bounding box center [784, 315] width 536 height 89
type input "C:\fakepath\Caselog c0pwzKkzEgvhhGoihCj9jZwC v2.docx"
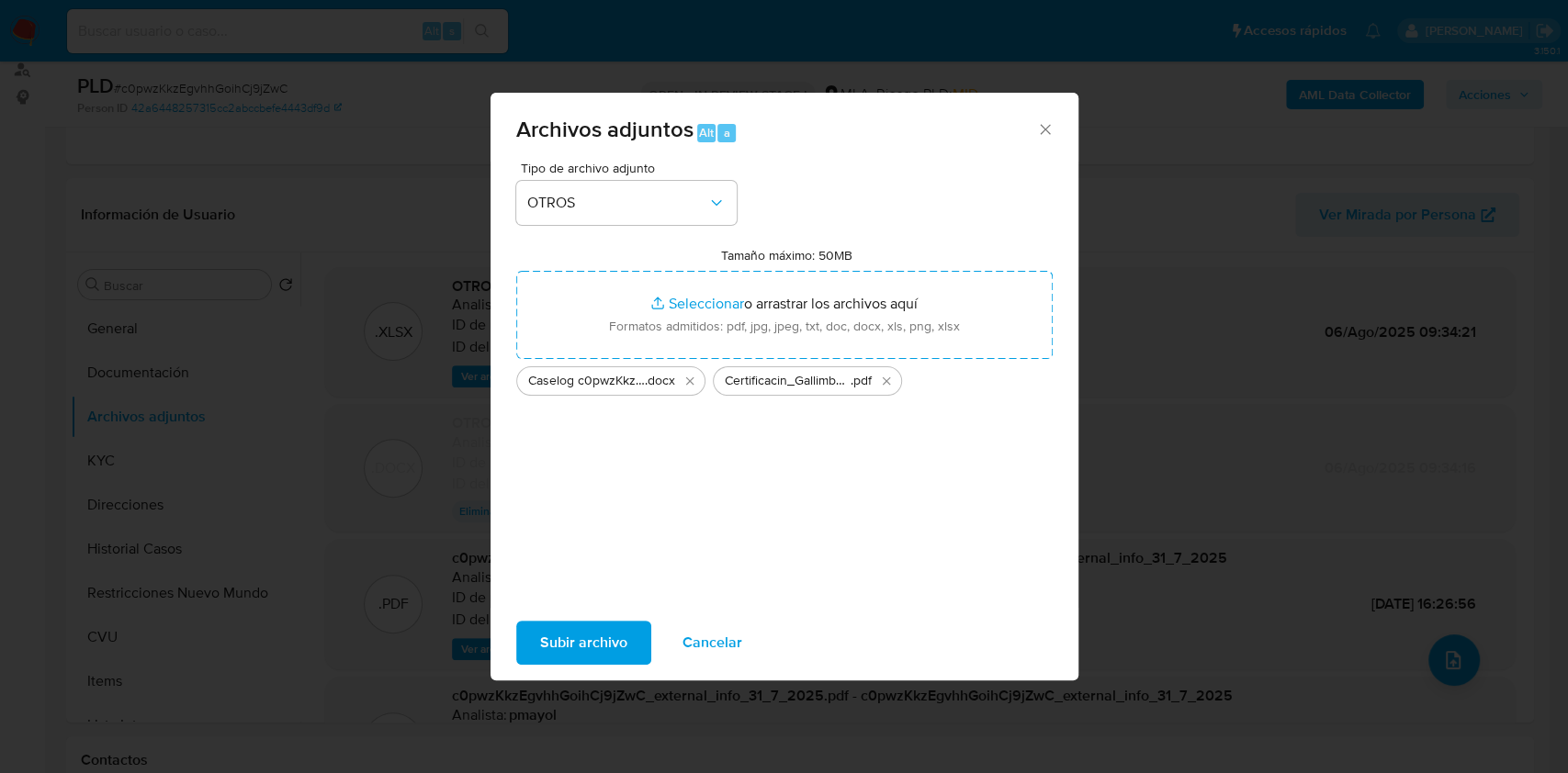
click at [585, 660] on span "Subir archivo" at bounding box center [583, 643] width 88 height 41
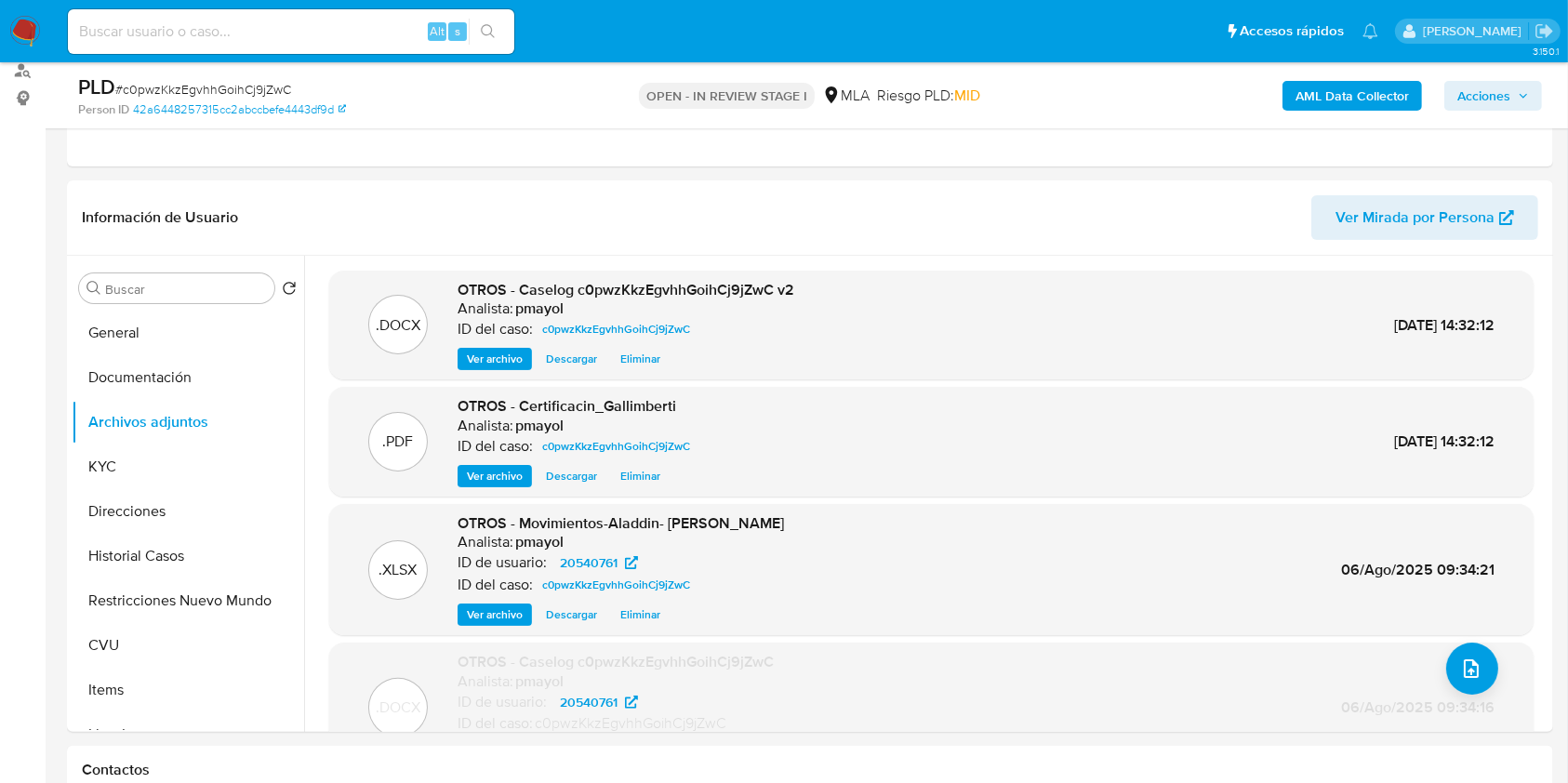
click at [1481, 102] on span "Acciones" at bounding box center [1484, 96] width 53 height 30
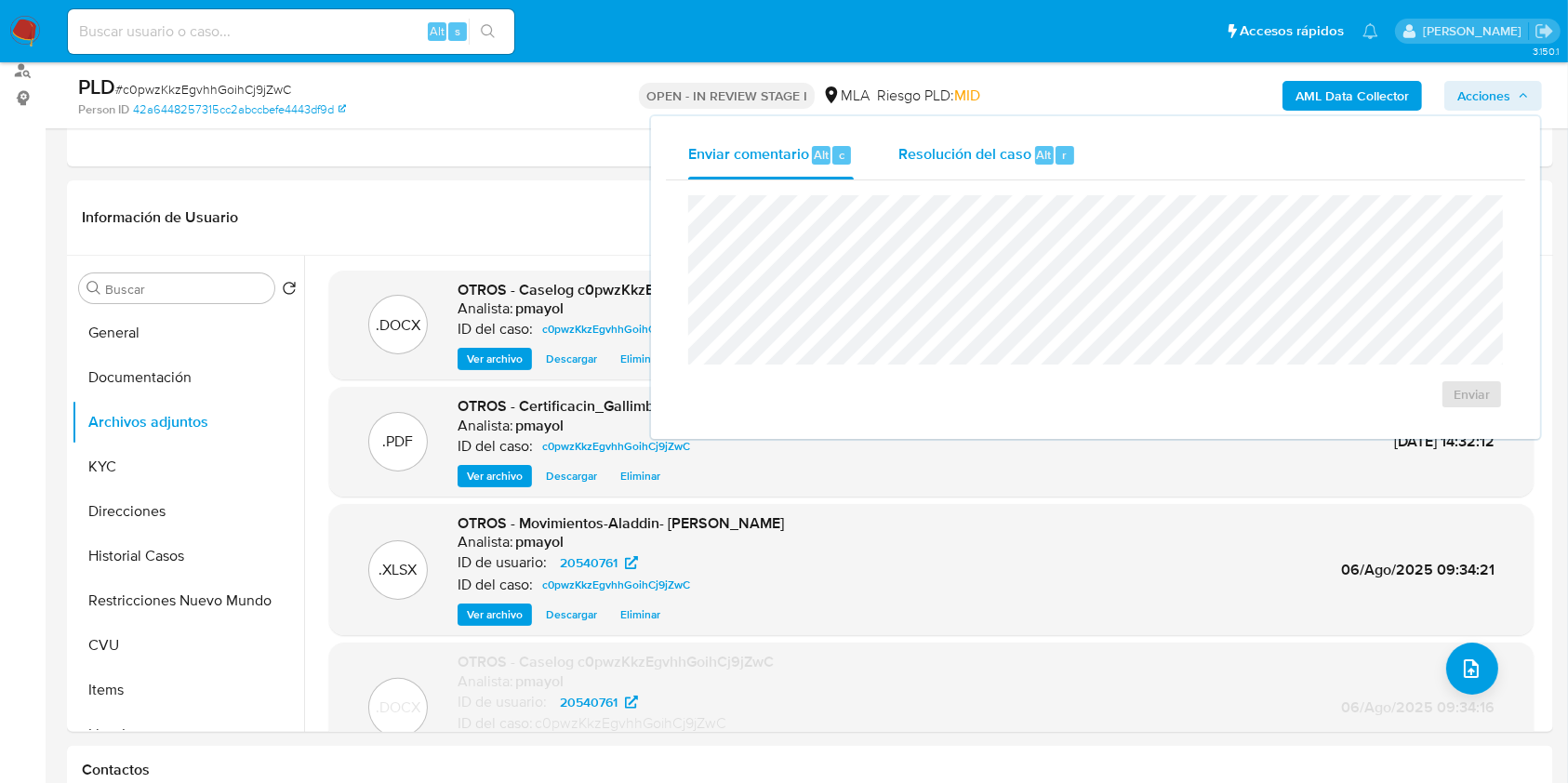
click at [904, 152] on span "Resolución del caso" at bounding box center [965, 153] width 133 height 21
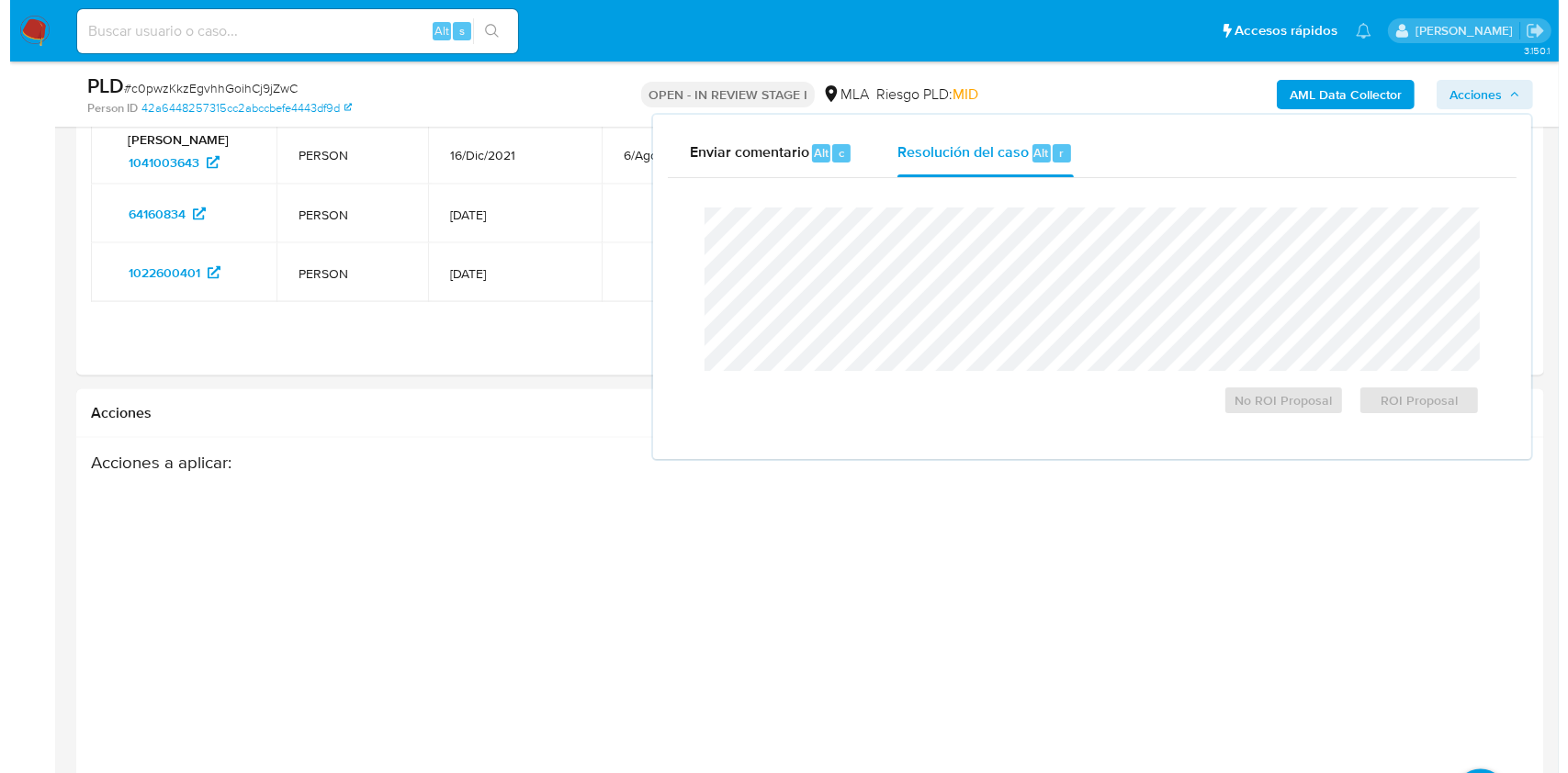
scroll to position [3122, 0]
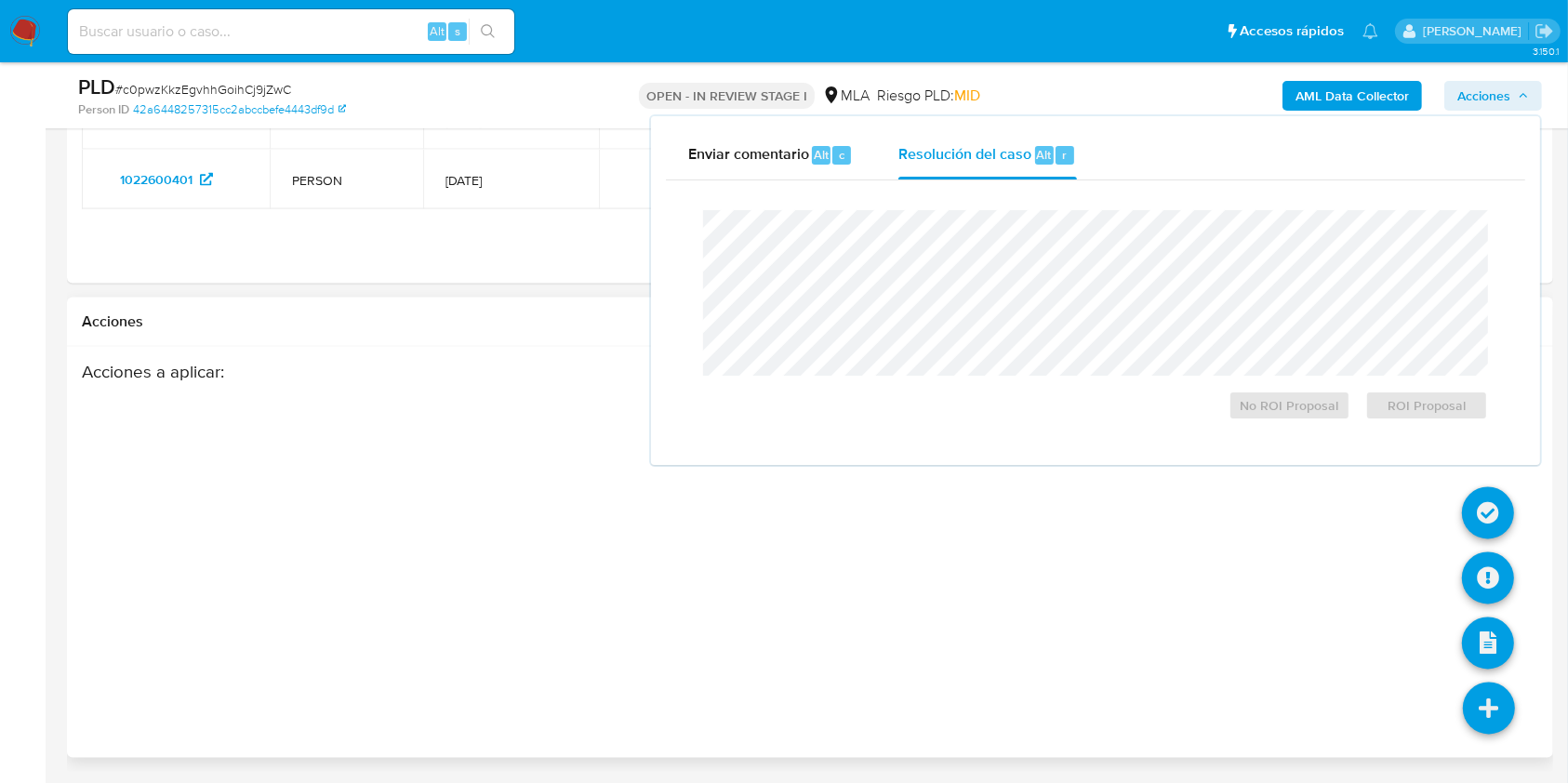
click at [1477, 705] on icon at bounding box center [1490, 709] width 52 height 52
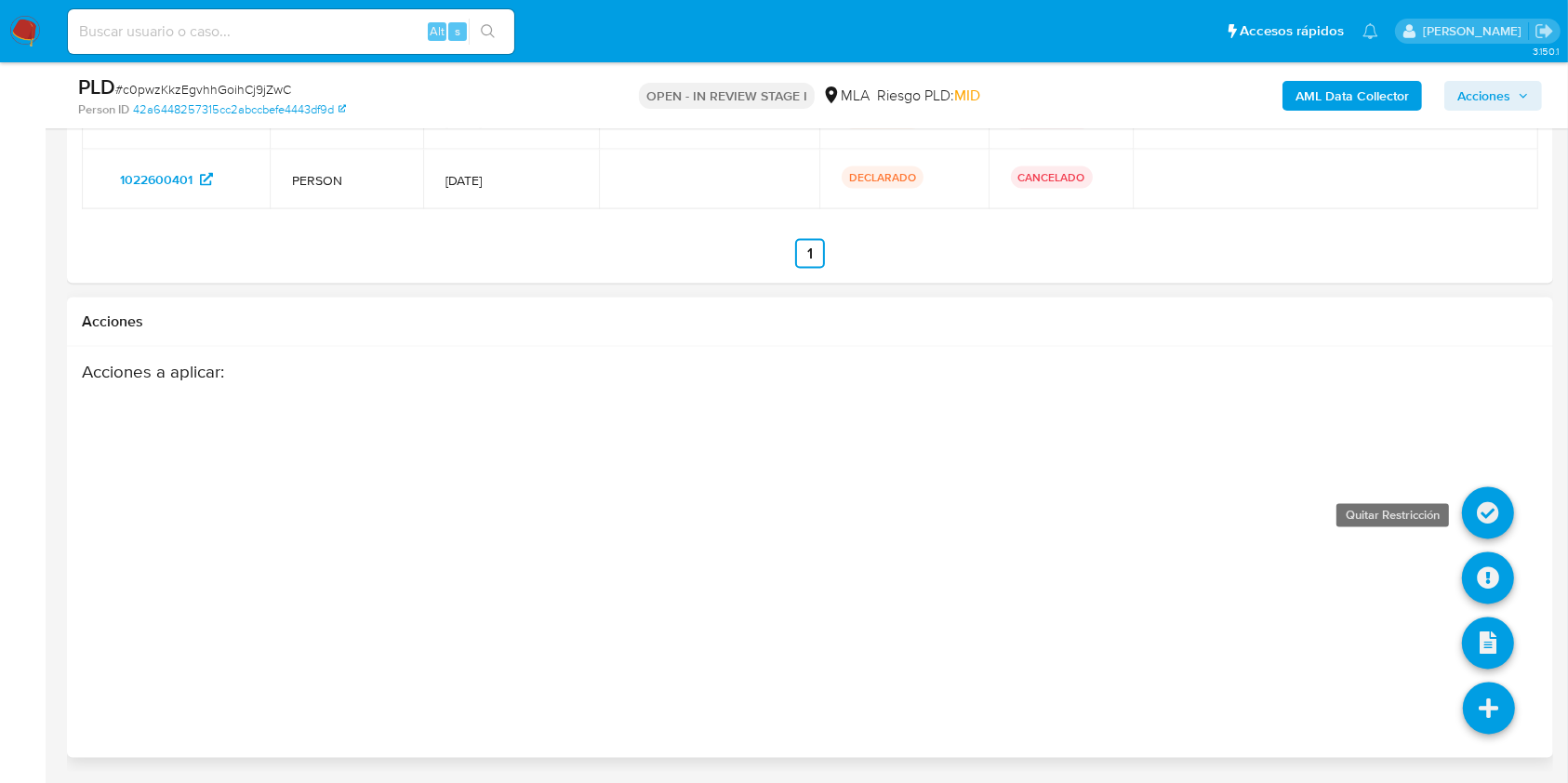
click at [1497, 496] on icon at bounding box center [1489, 514] width 52 height 52
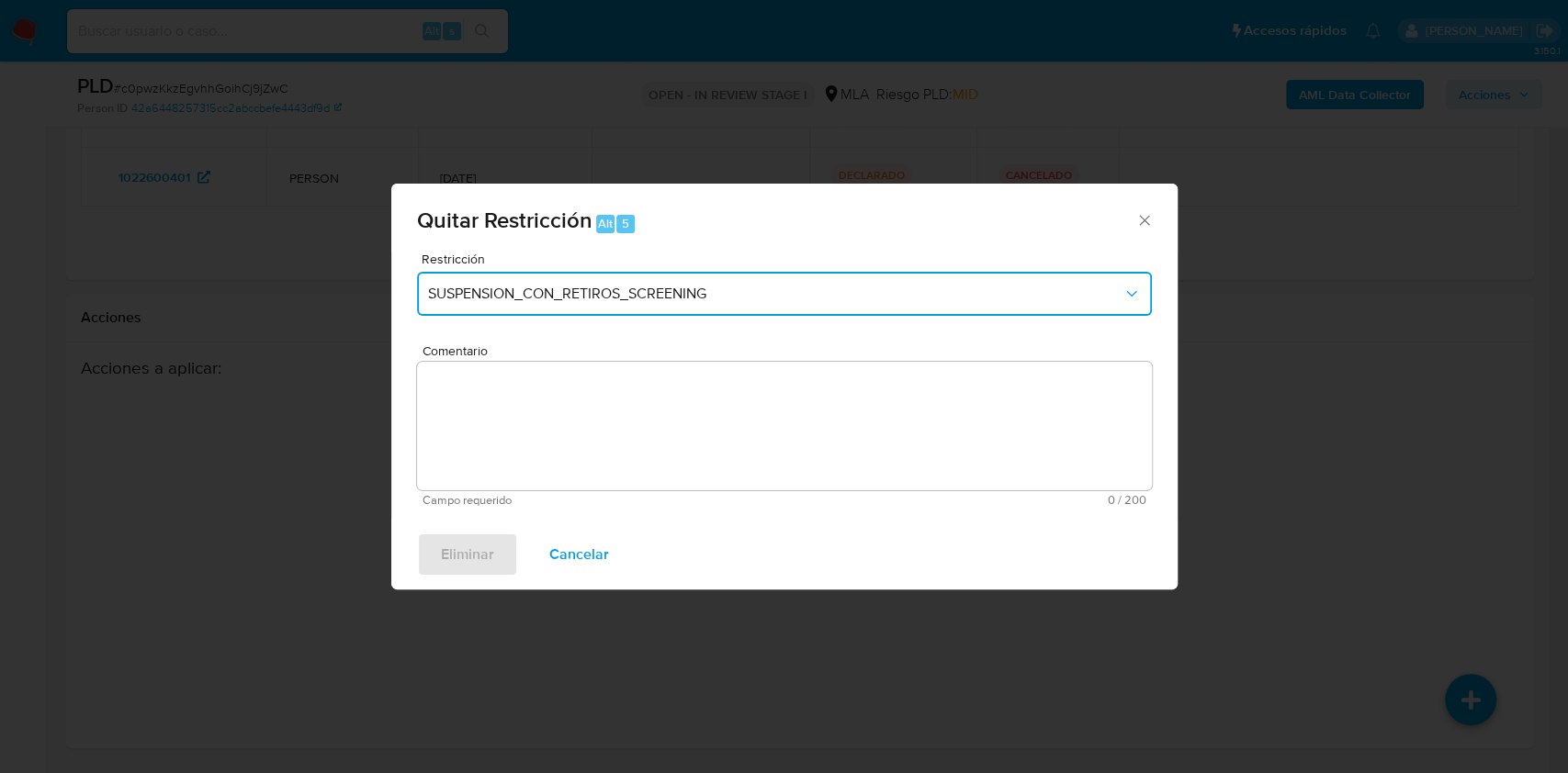
click at [734, 298] on span "SUSPENSION_CON_RETIROS_SCREENING" at bounding box center [775, 294] width 694 height 18
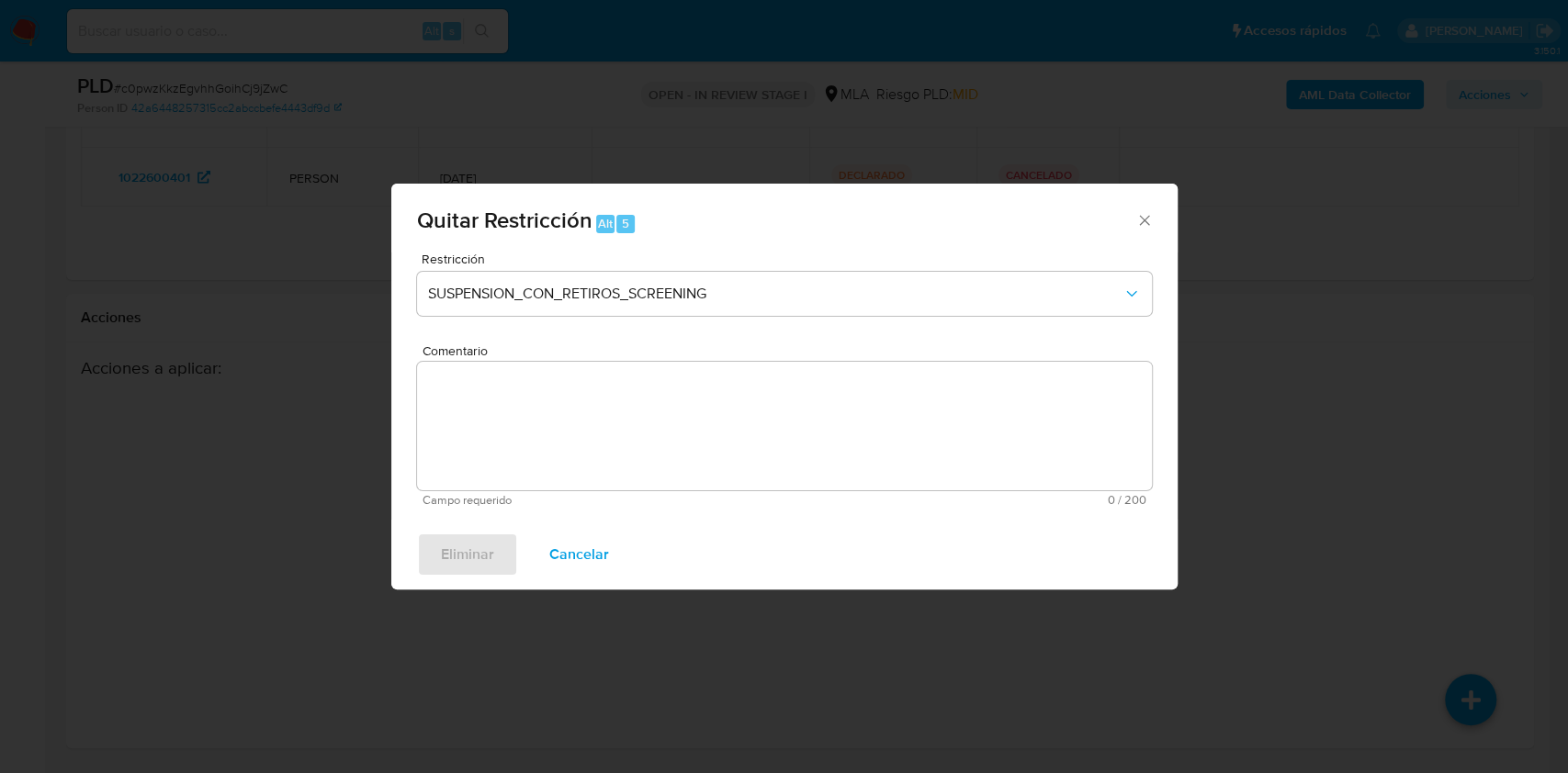
drag, startPoint x: 1156, startPoint y: 363, endPoint x: 1164, endPoint y: 398, distance: 35.9
click at [1164, 398] on div "Restricción SUSPENSION_CON_RETIROS_SCREENING Comentario Campo requerido 0 / 200…" at bounding box center [784, 386] width 786 height 268
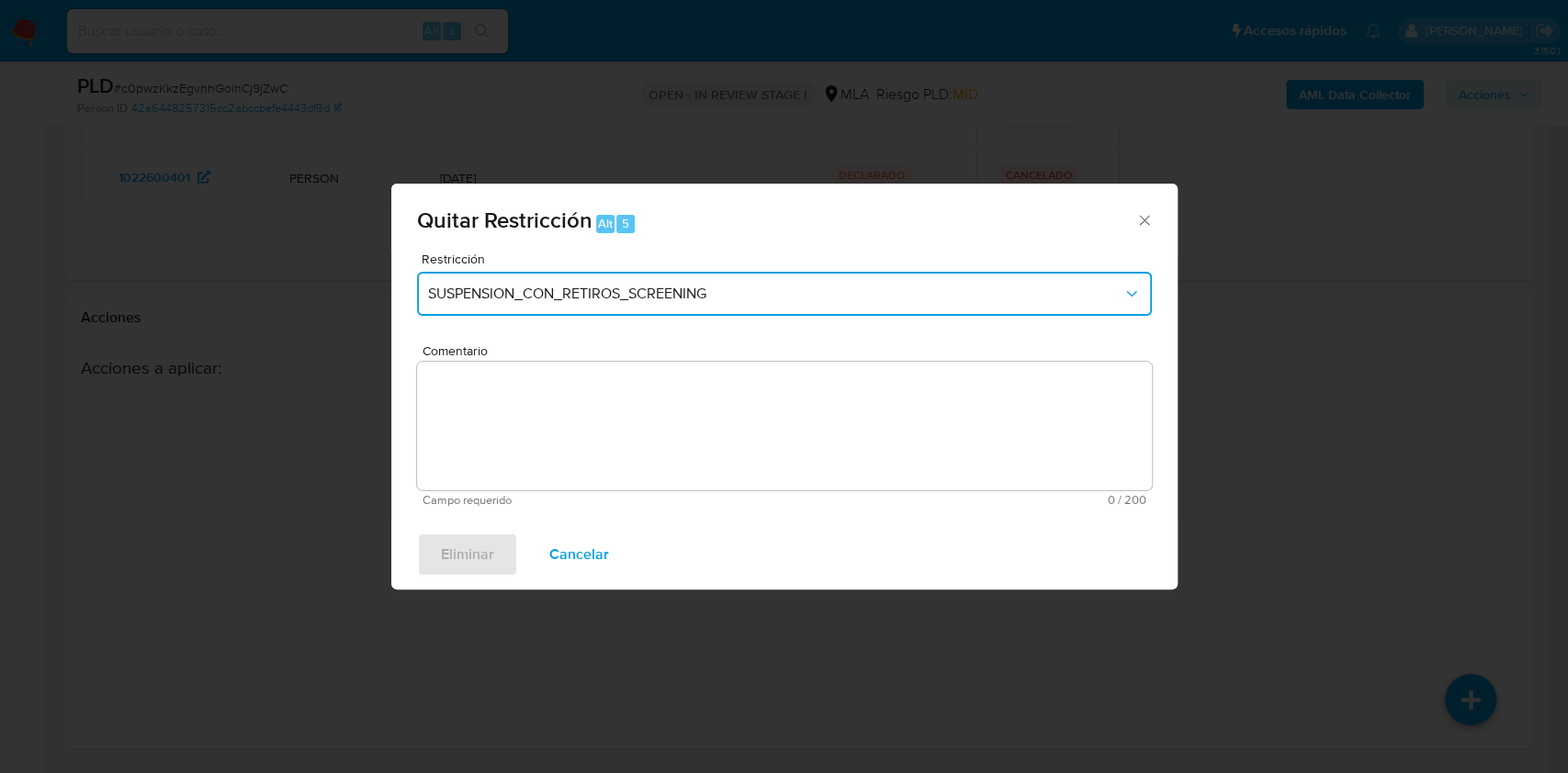
click at [1126, 283] on button "SUSPENSION_CON_RETIROS_SCREENING" at bounding box center [784, 294] width 735 height 44
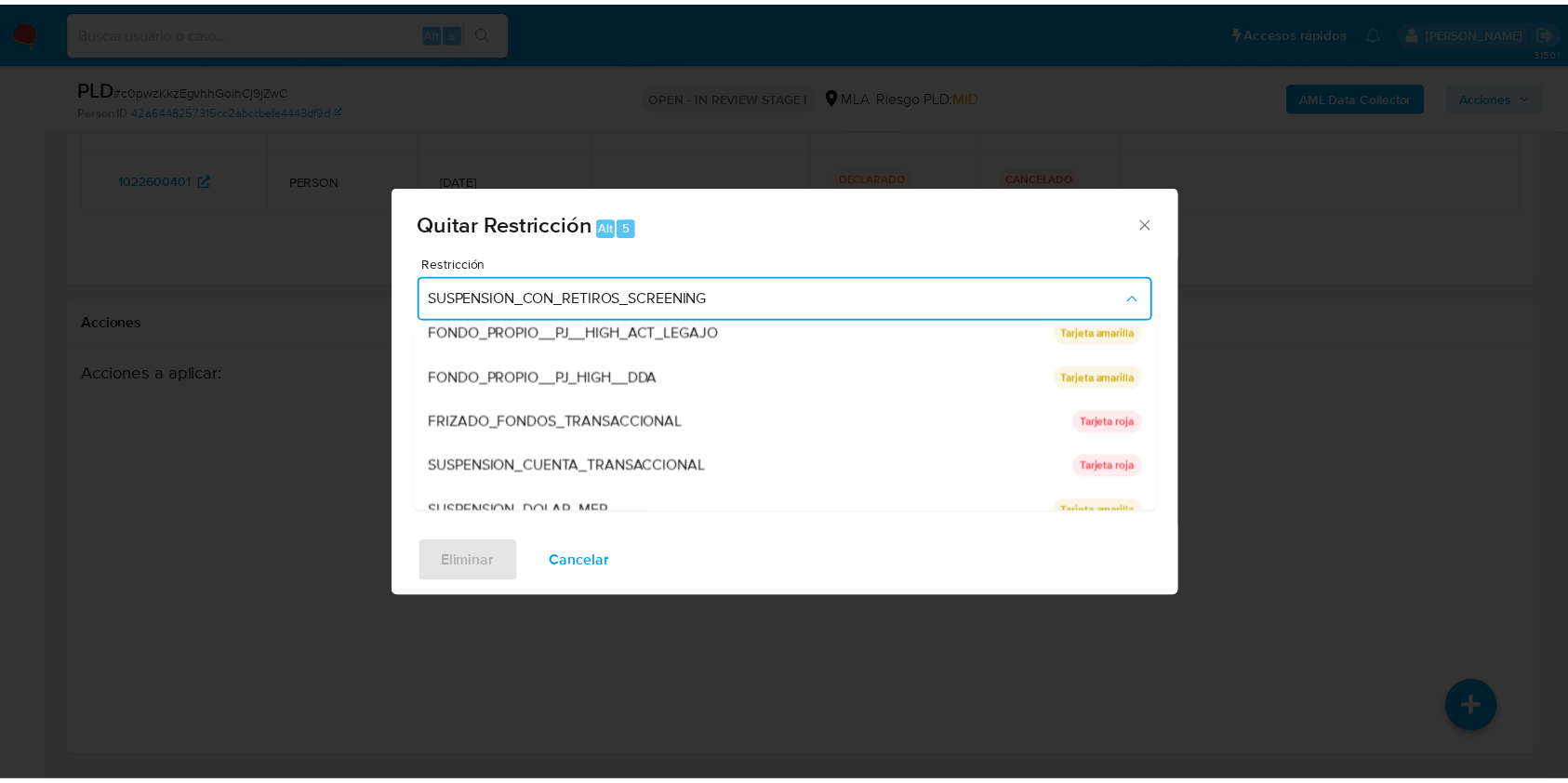
scroll to position [305, 0]
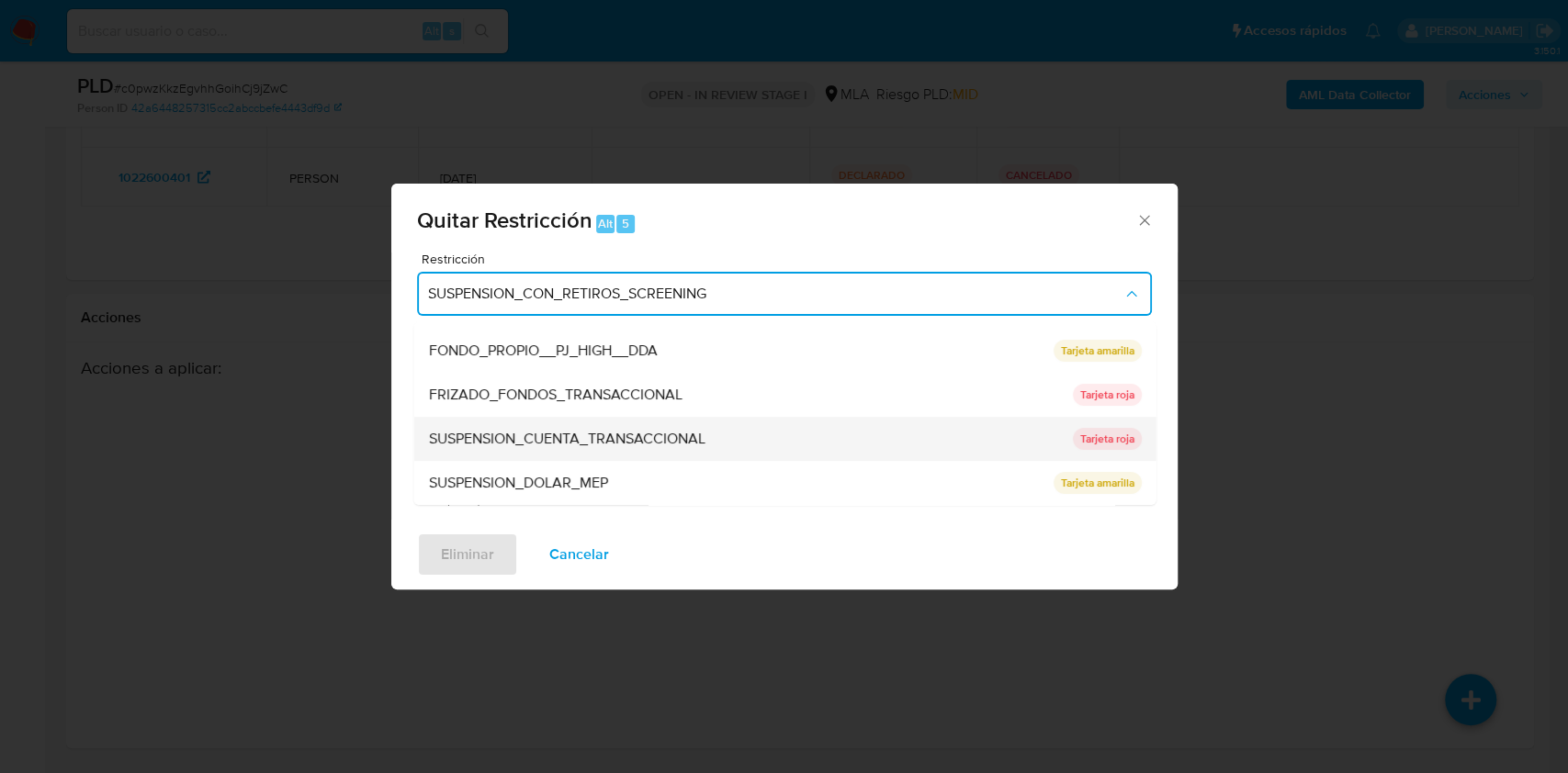
click at [868, 451] on div "SUSPENSION_CUENTA_TRANSACCIONAL" at bounding box center [745, 439] width 633 height 44
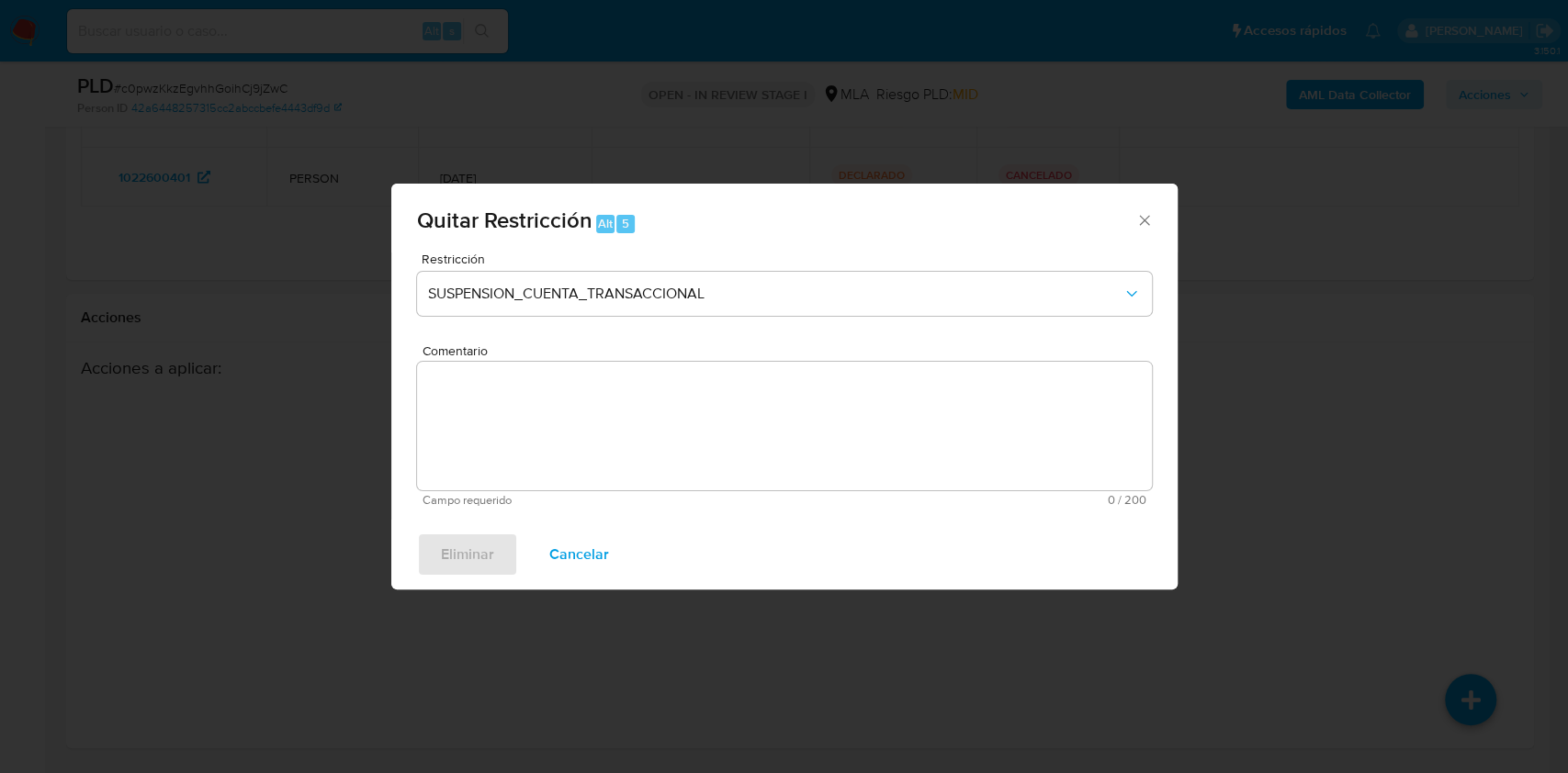
click at [685, 446] on textarea "Comentario" at bounding box center [784, 425] width 735 height 128
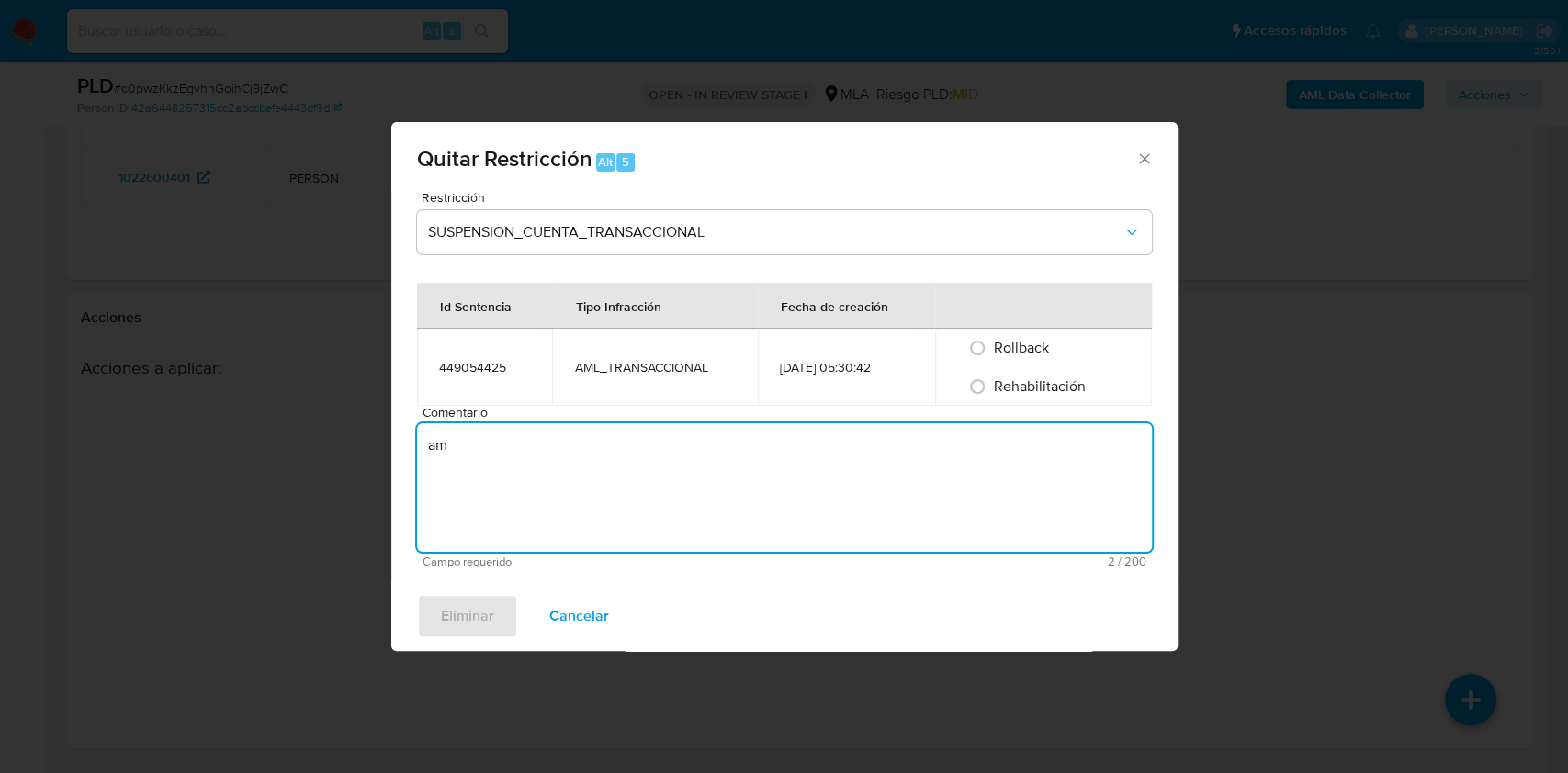
type textarea "a"
type textarea "AML"
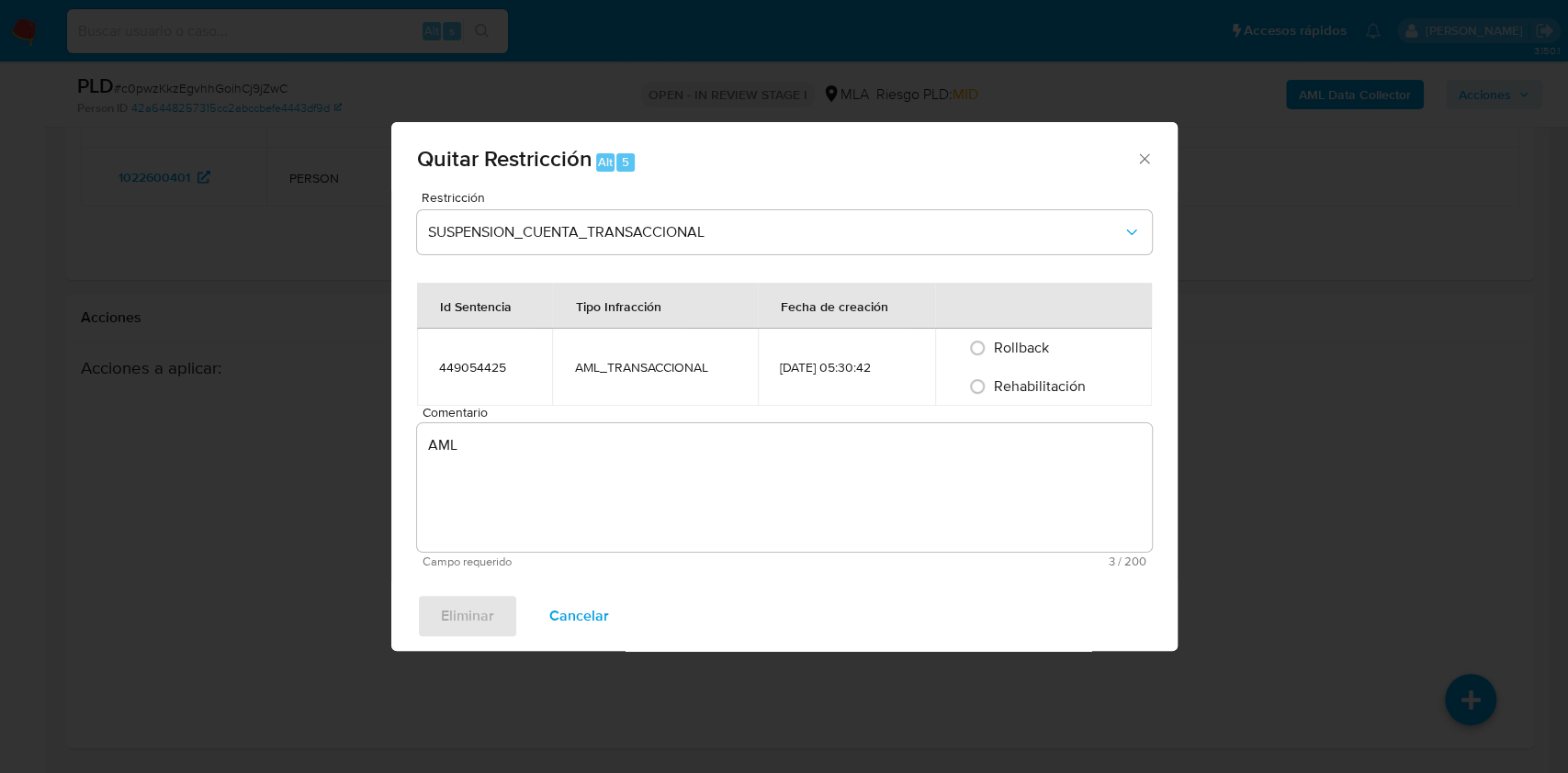
click at [1054, 395] on span "Rehabilitación" at bounding box center [1040, 386] width 92 height 21
click at [992, 395] on input "Rehabilitación" at bounding box center [977, 386] width 30 height 30
radio input "true"
click at [474, 621] on span "Eliminar" at bounding box center [468, 616] width 54 height 41
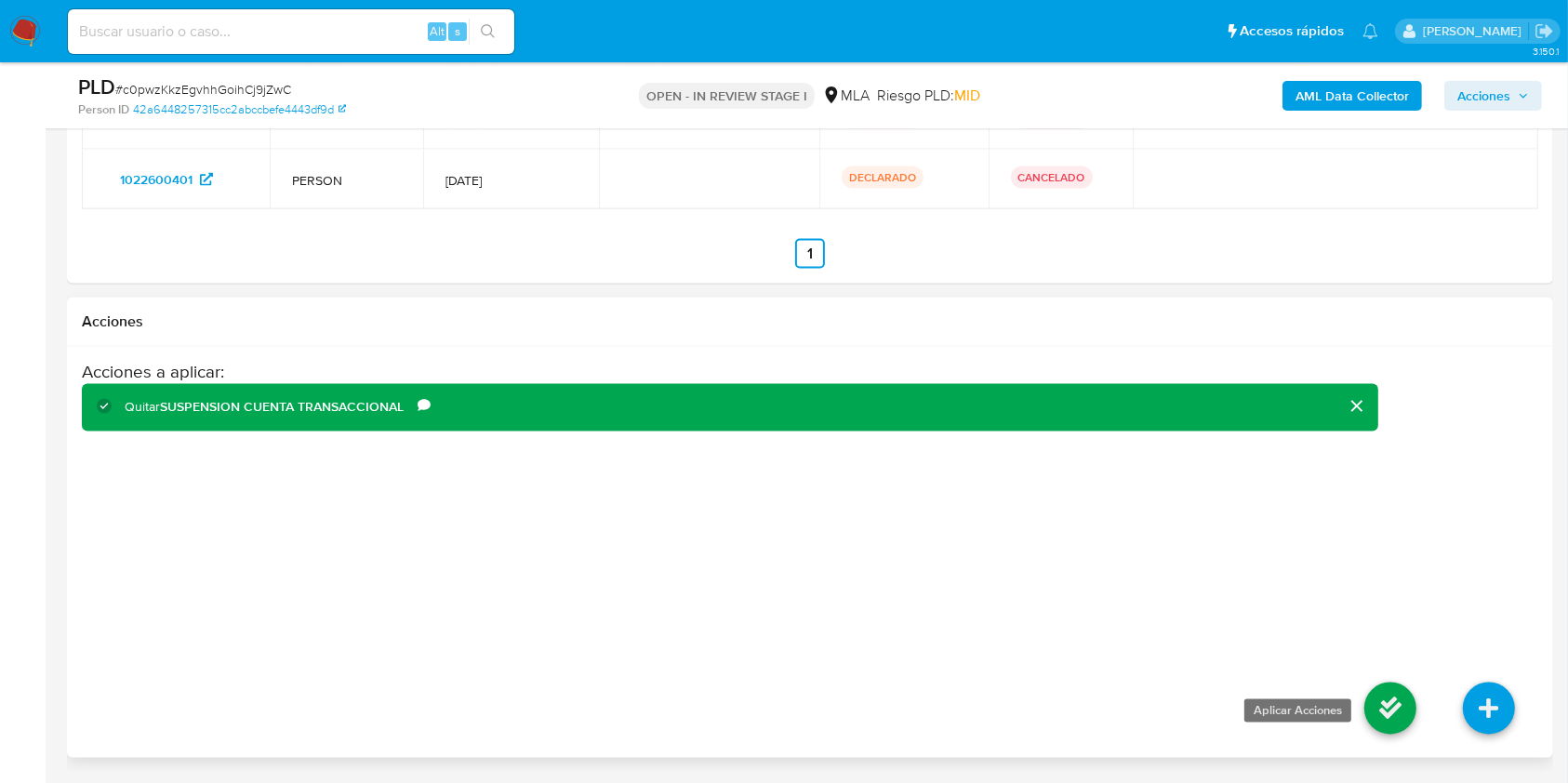
click at [1378, 699] on icon at bounding box center [1390, 709] width 52 height 52
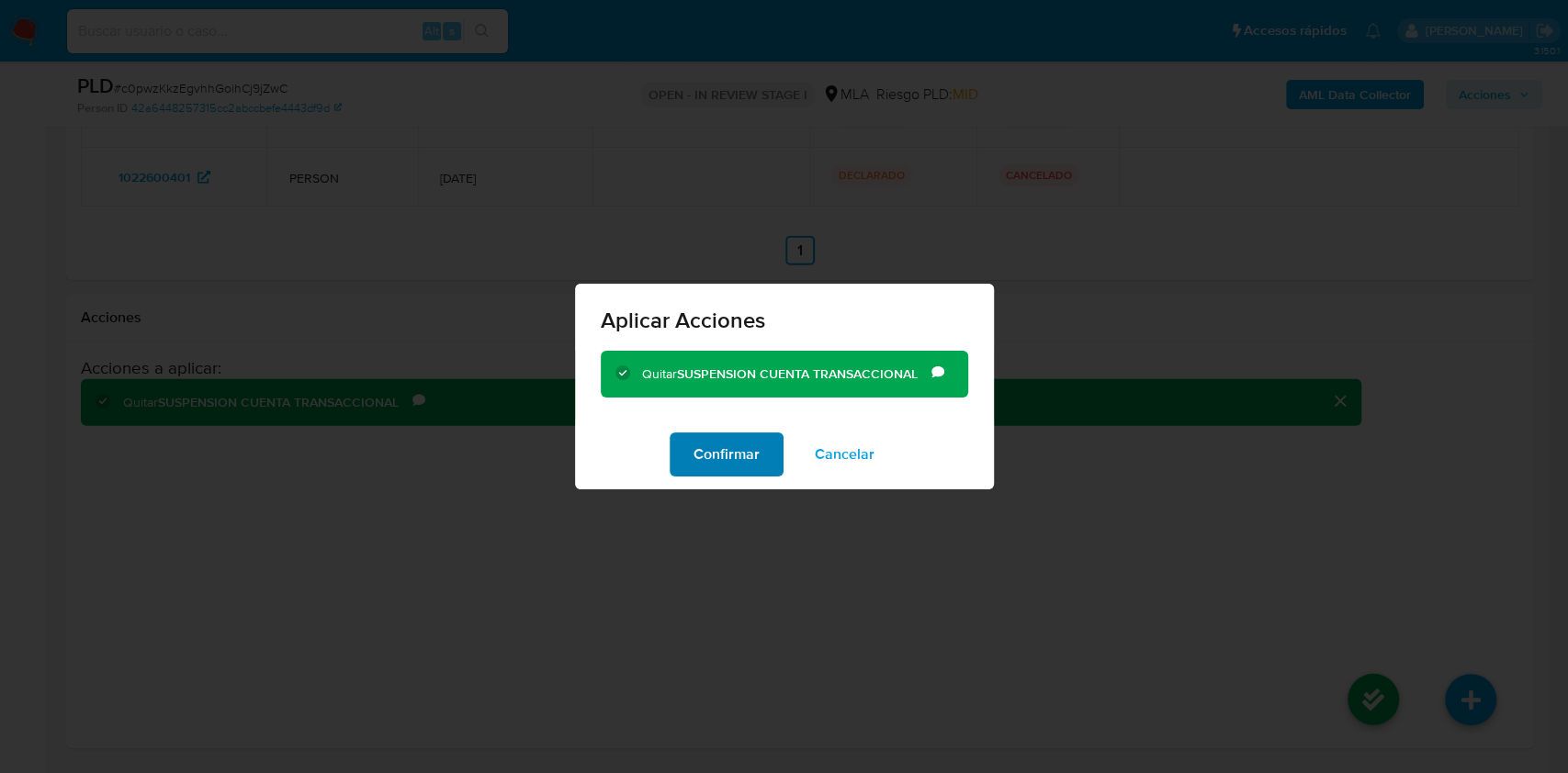
click at [708, 446] on span "Confirmar" at bounding box center [726, 455] width 66 height 41
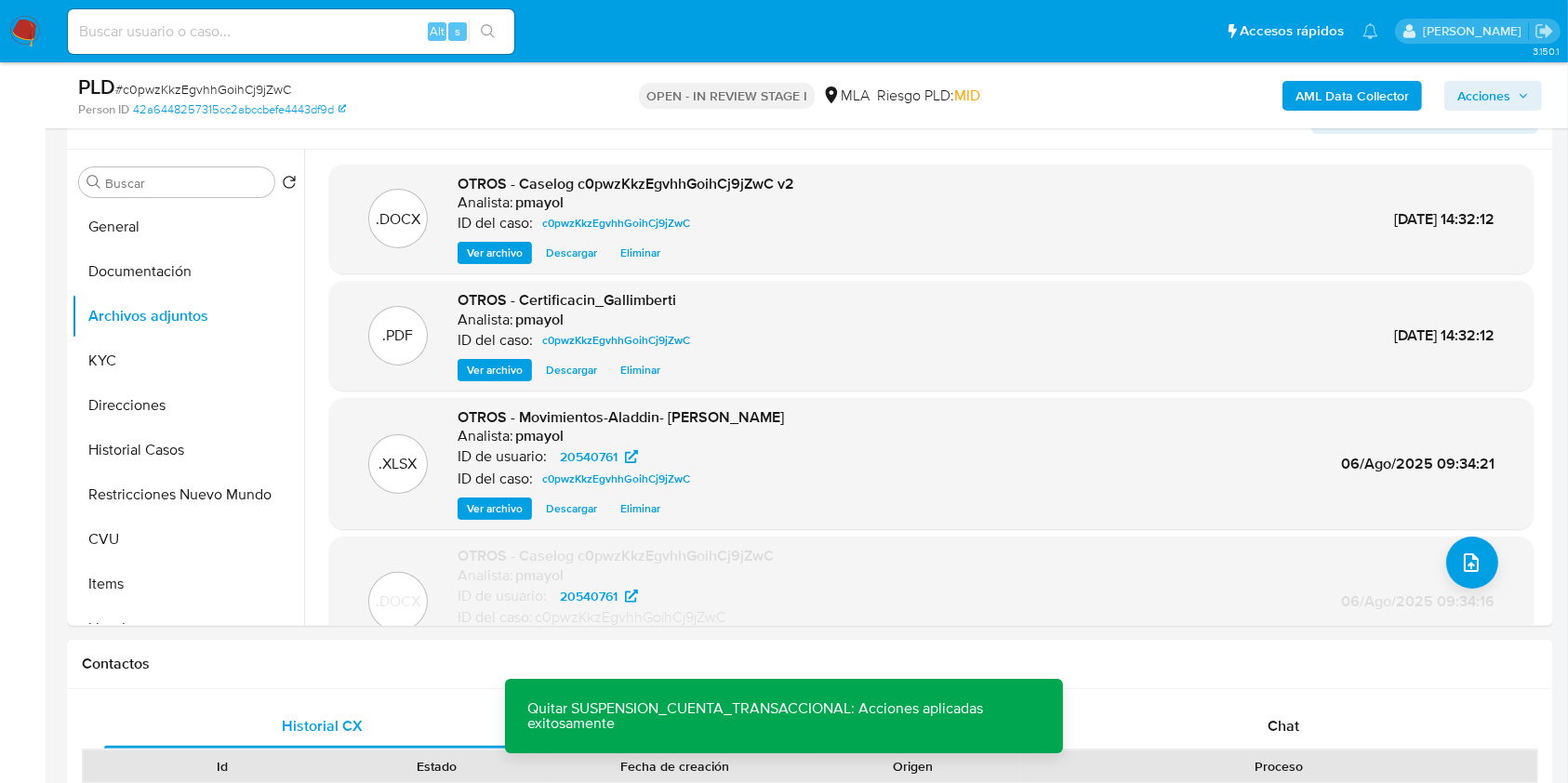
scroll to position [381, 0]
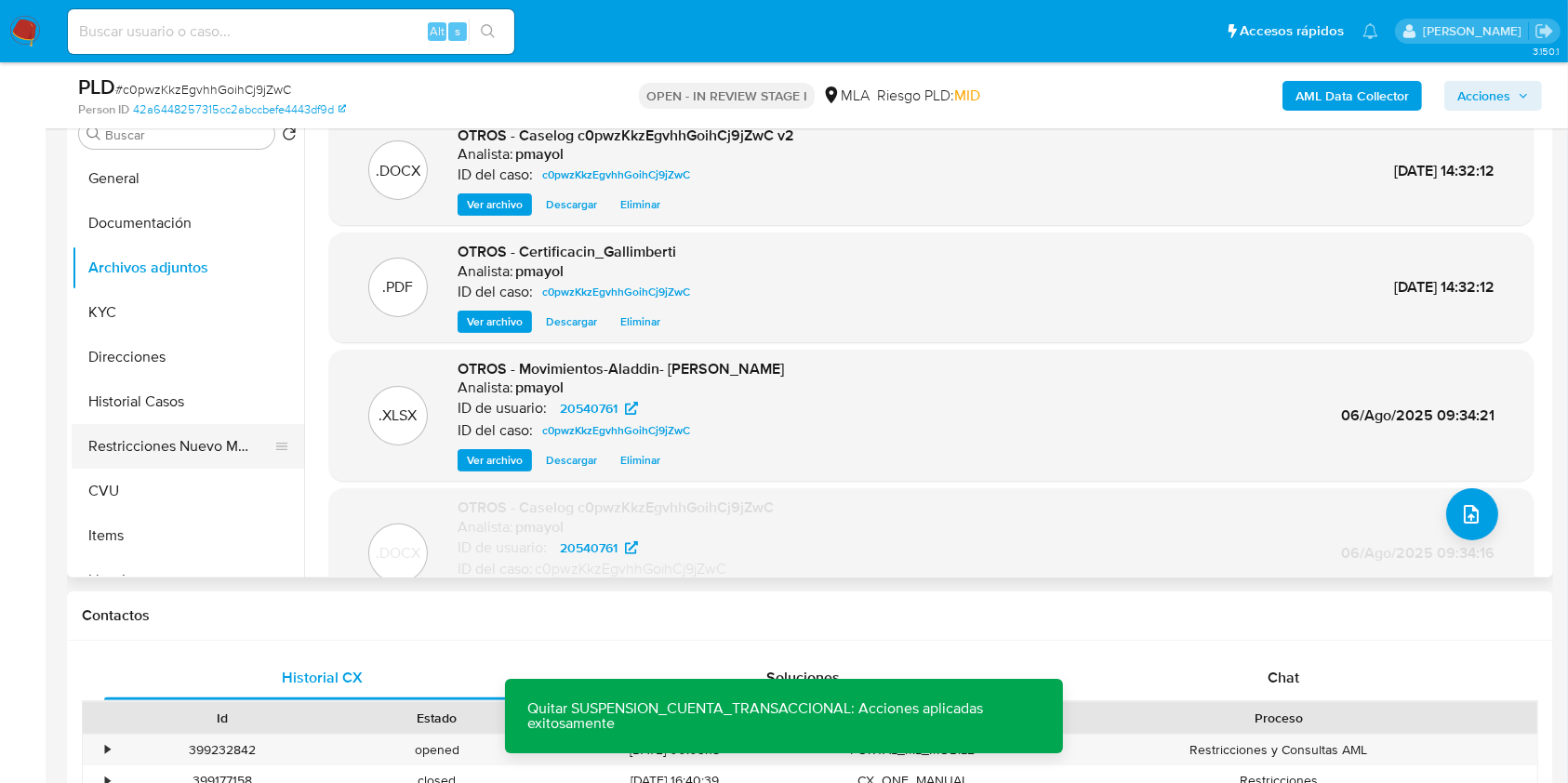
click at [164, 445] on button "Restricciones Nuevo Mundo" at bounding box center [180, 447] width 218 height 45
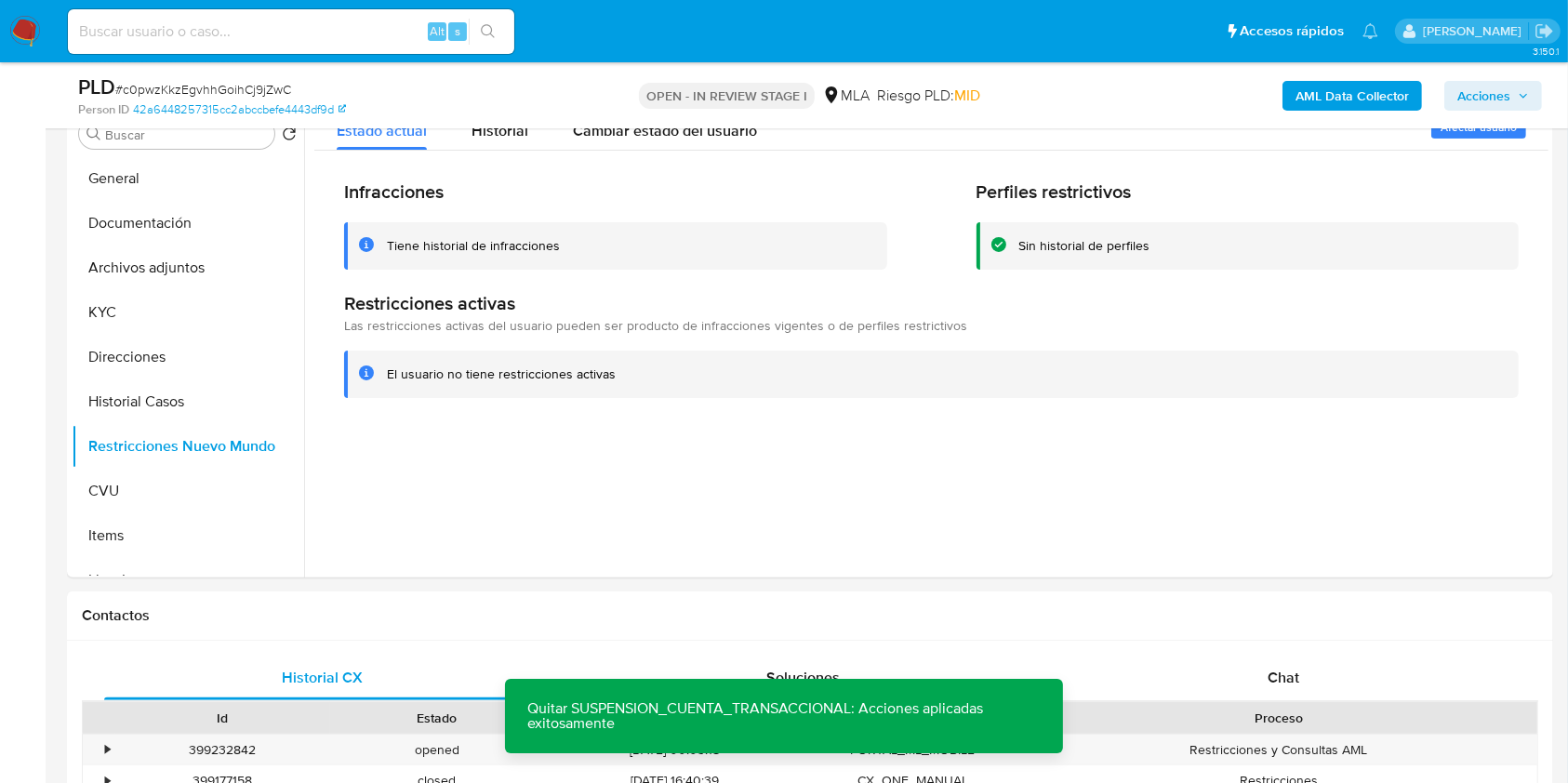
click at [1484, 91] on span "Acciones" at bounding box center [1484, 96] width 53 height 30
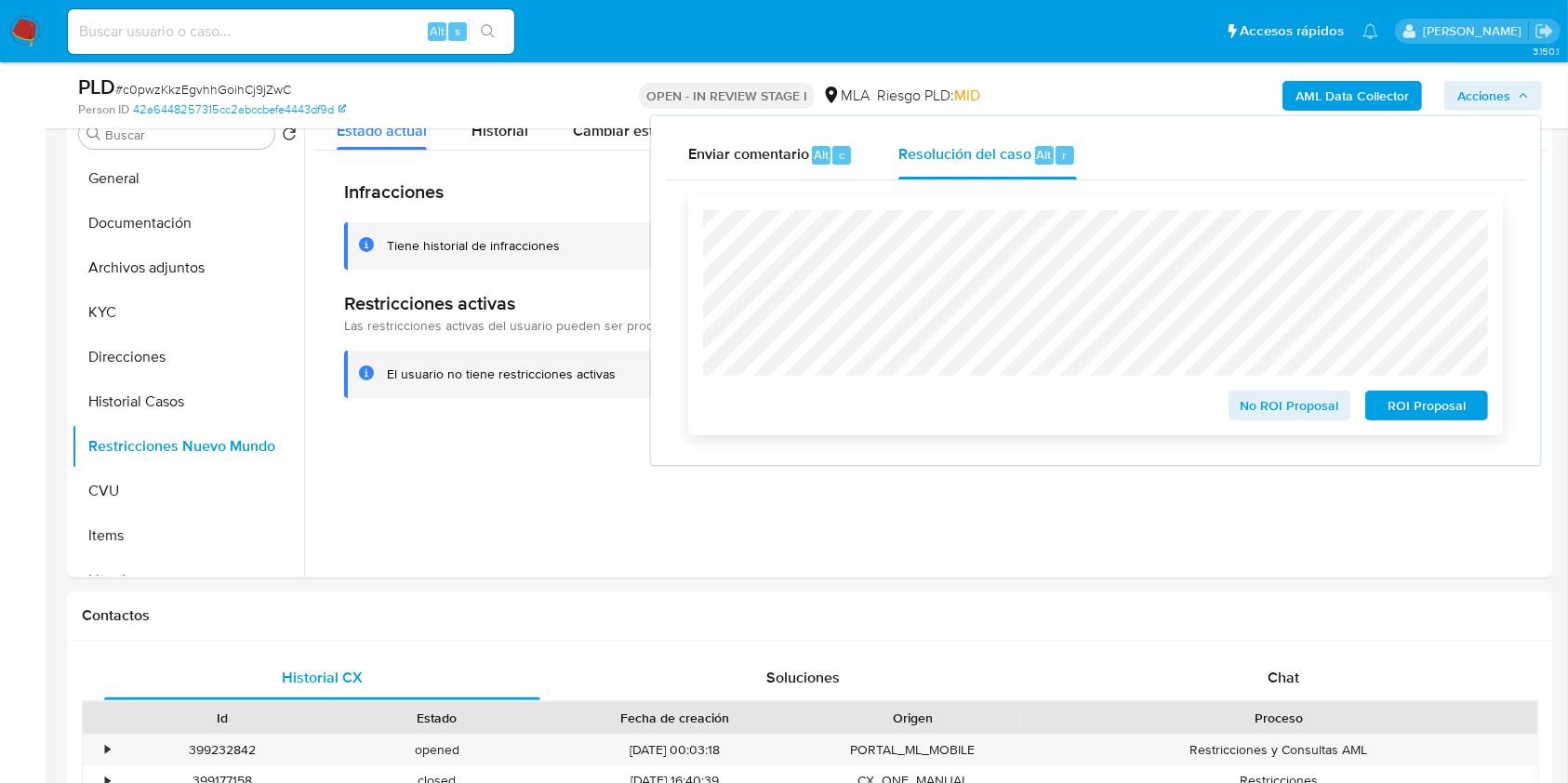
click at [1307, 408] on span "No ROI Proposal" at bounding box center [1290, 406] width 97 height 26
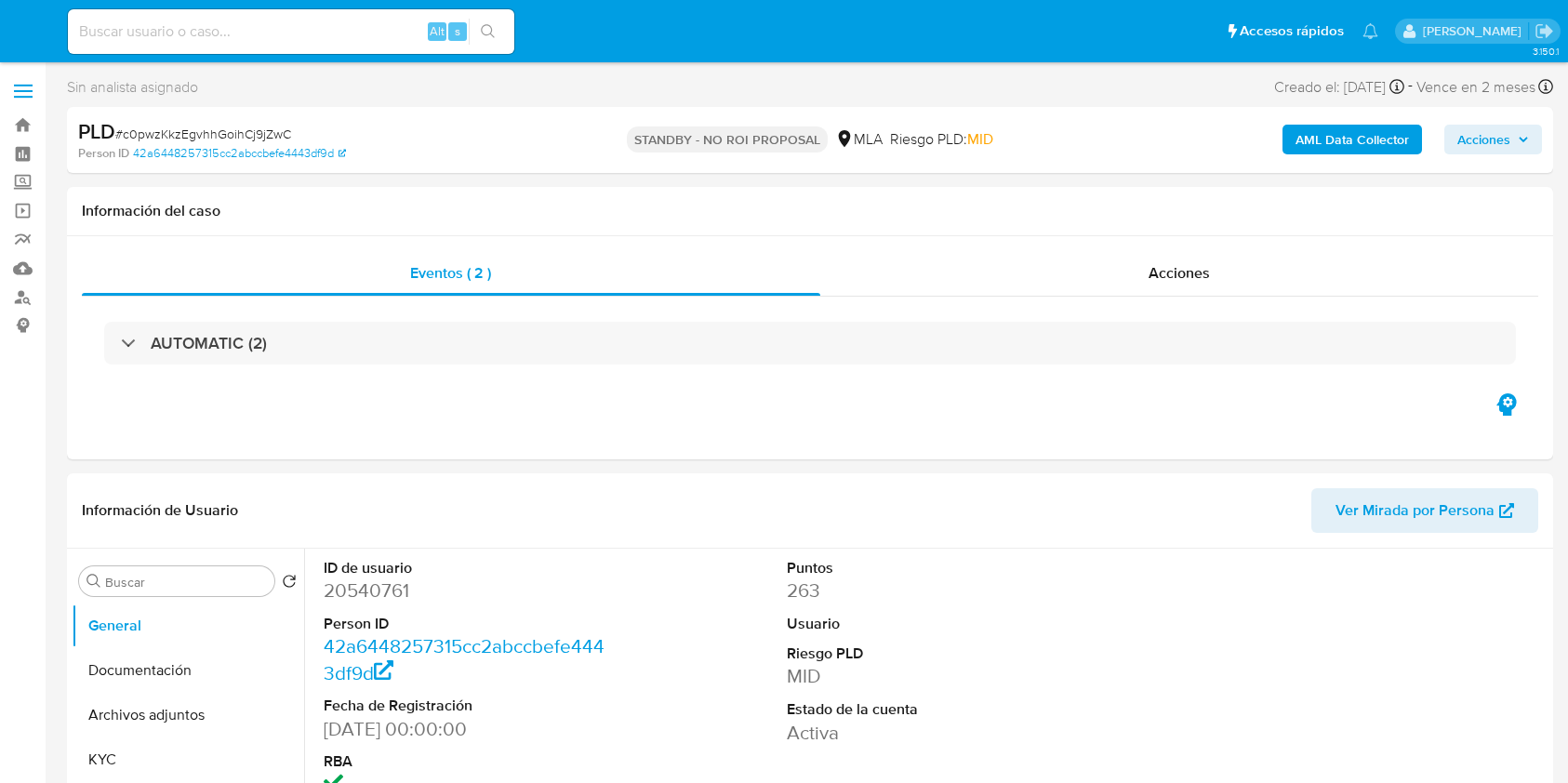
select select "10"
click at [312, 37] on input at bounding box center [292, 32] width 447 height 24
paste input "gPQmhkTQXRrU9UF6nS9cmQsp"
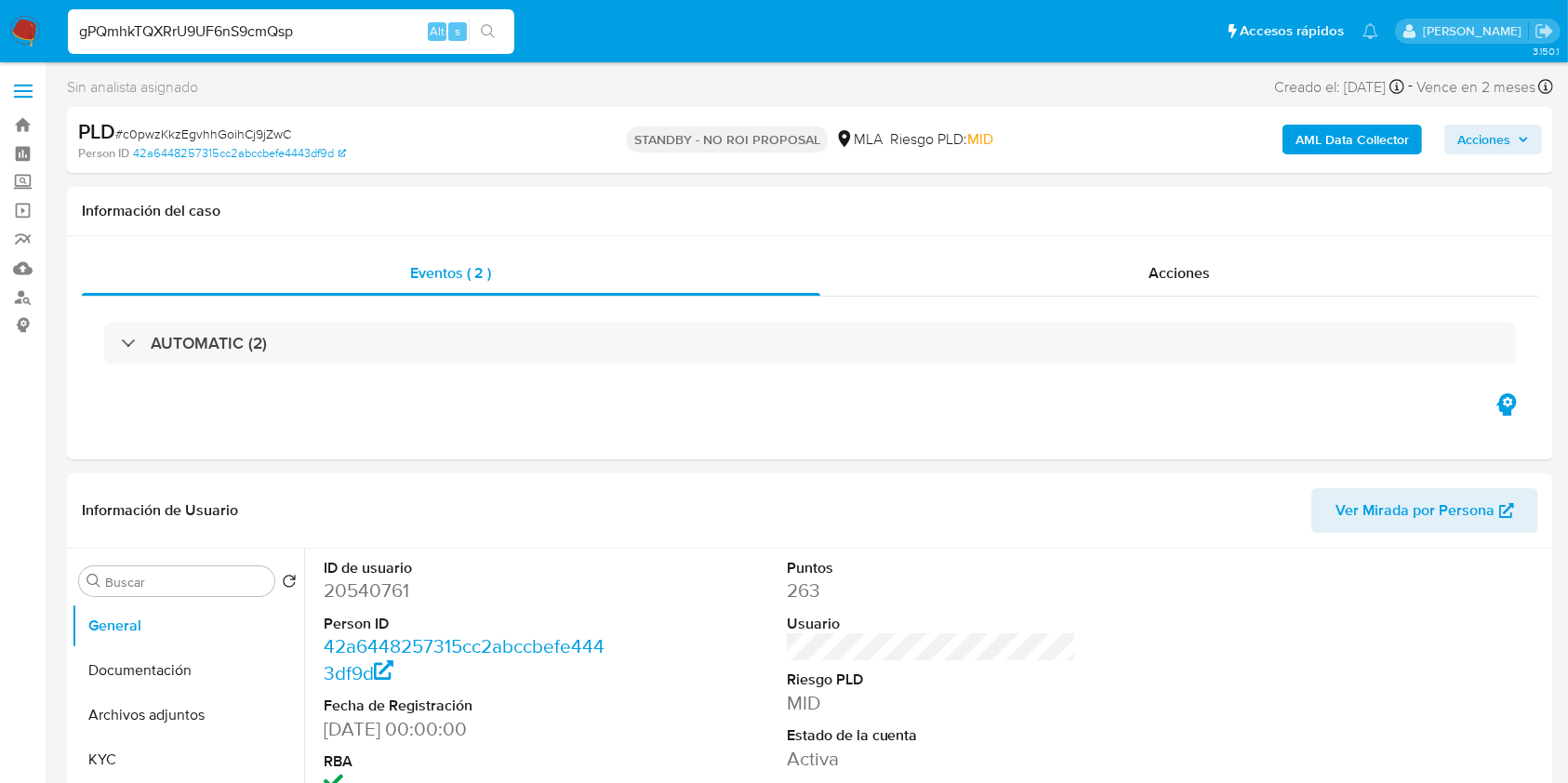
type input "gPQmhkTQXRrU9UF6nS9cmQsp"
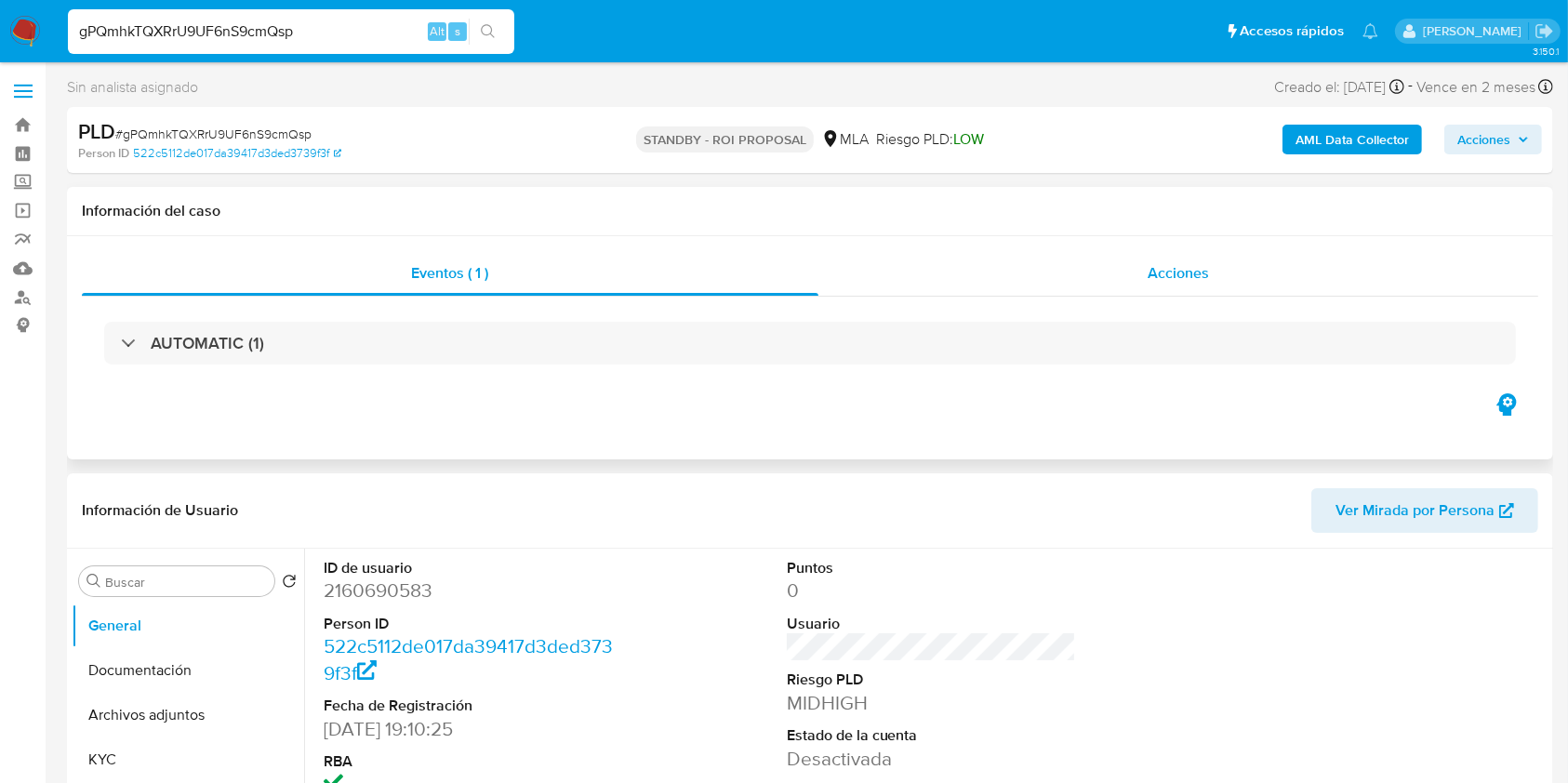
select select "10"
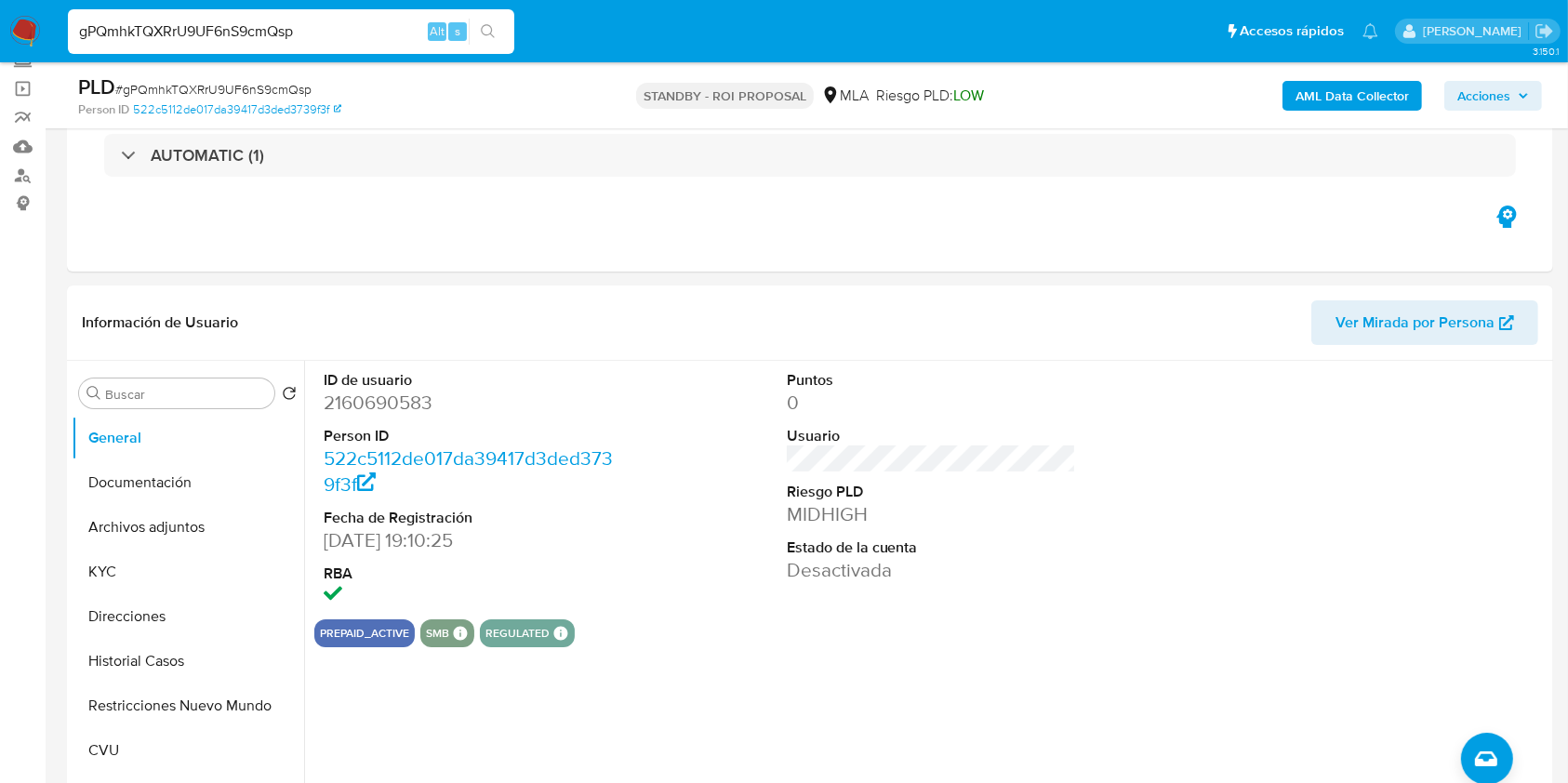
scroll to position [81, 0]
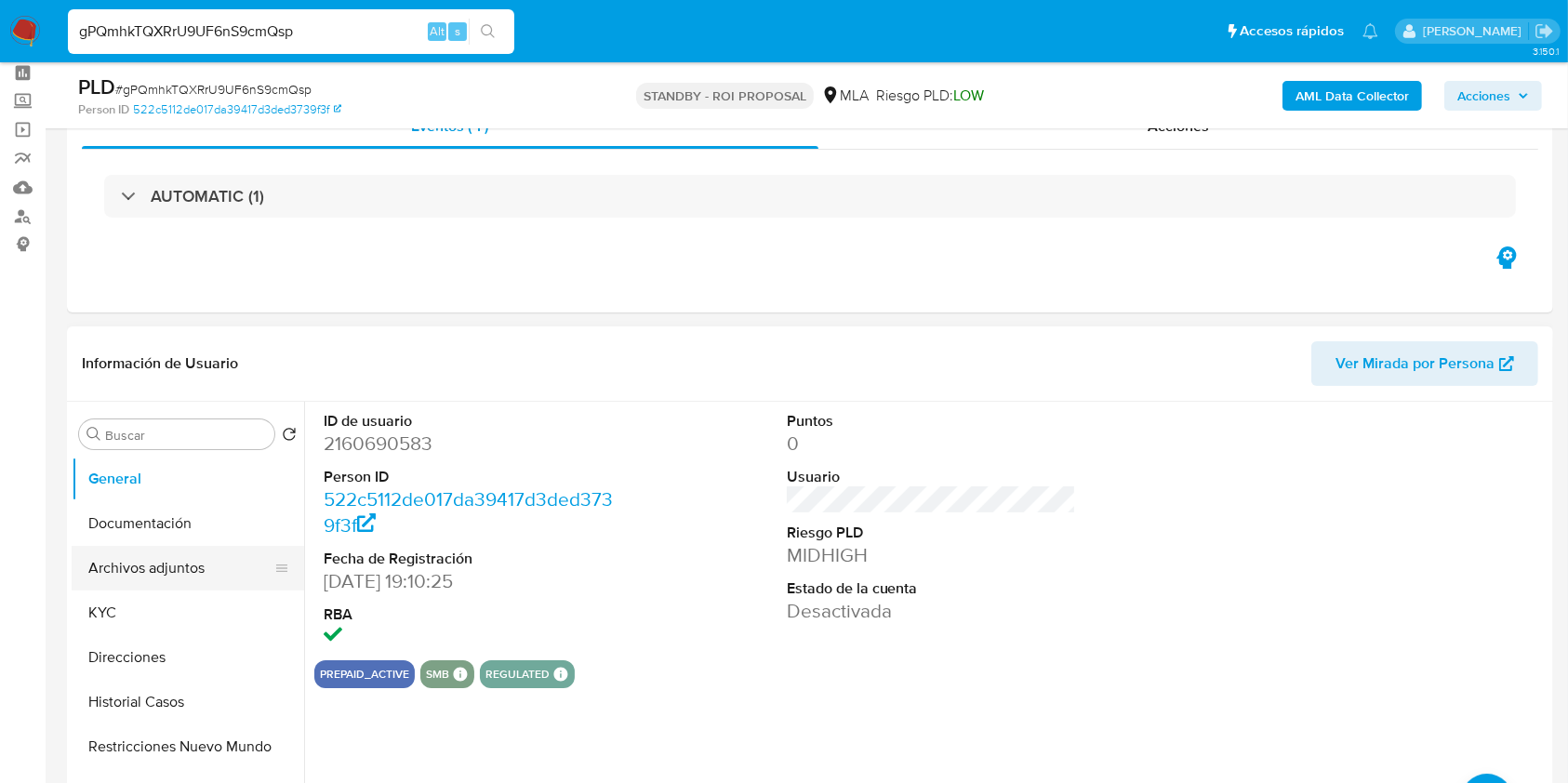
click at [211, 569] on button "Archivos adjuntos" at bounding box center [180, 568] width 218 height 45
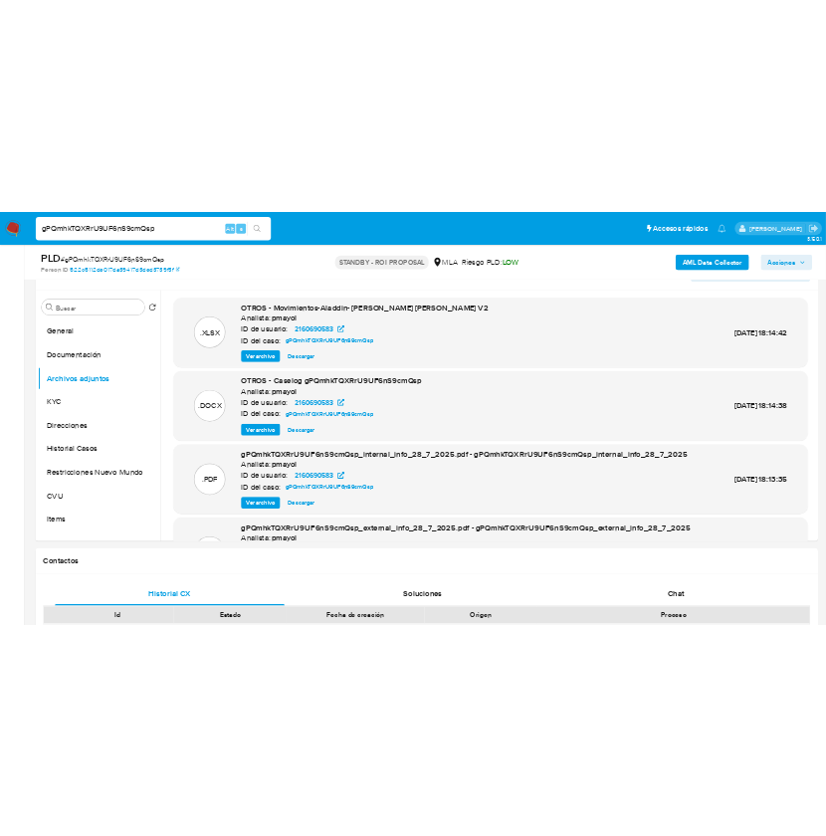
scroll to position [294, 0]
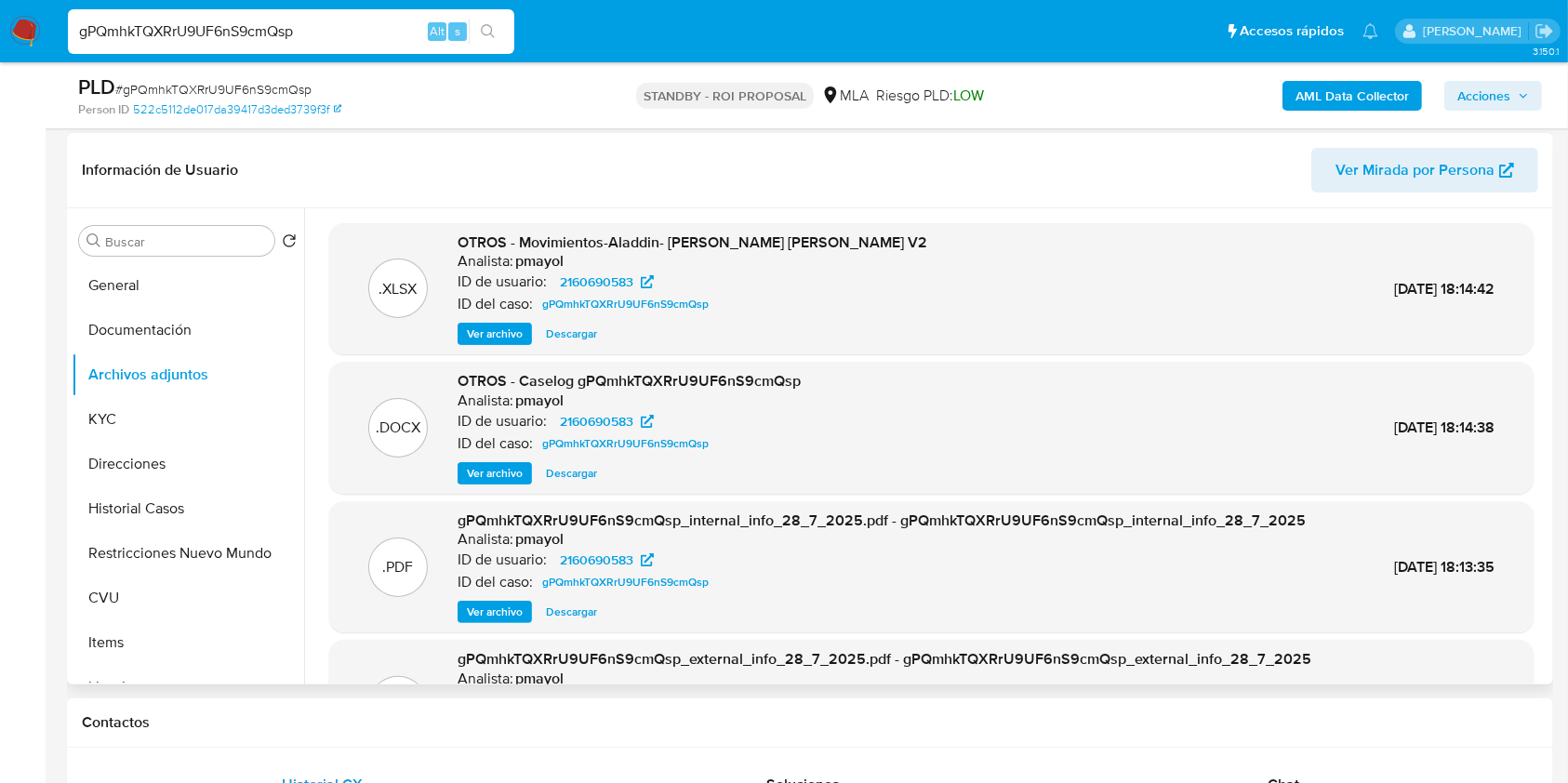
click at [601, 482] on button "Descargar" at bounding box center [571, 474] width 70 height 22
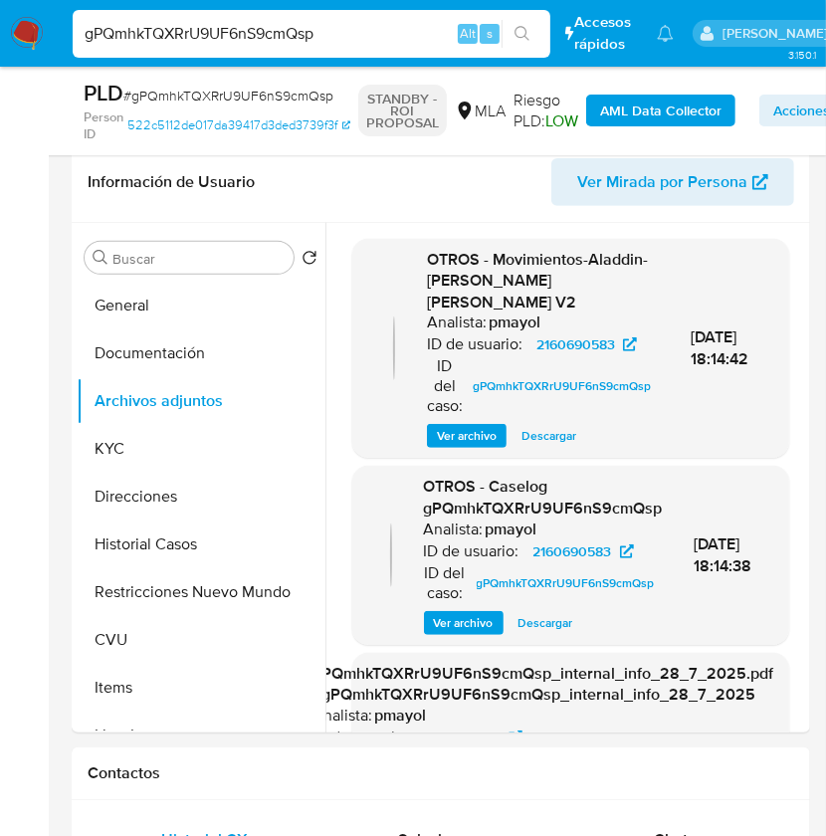
click at [189, 40] on input "gPQmhkTQXRrU9UF6nS9cmQsp" at bounding box center [312, 34] width 478 height 26
paste input "Fm75MF24AobJswpgsefsrNLY"
type input "Fm75MF24AobJswpgsefsrNLY"
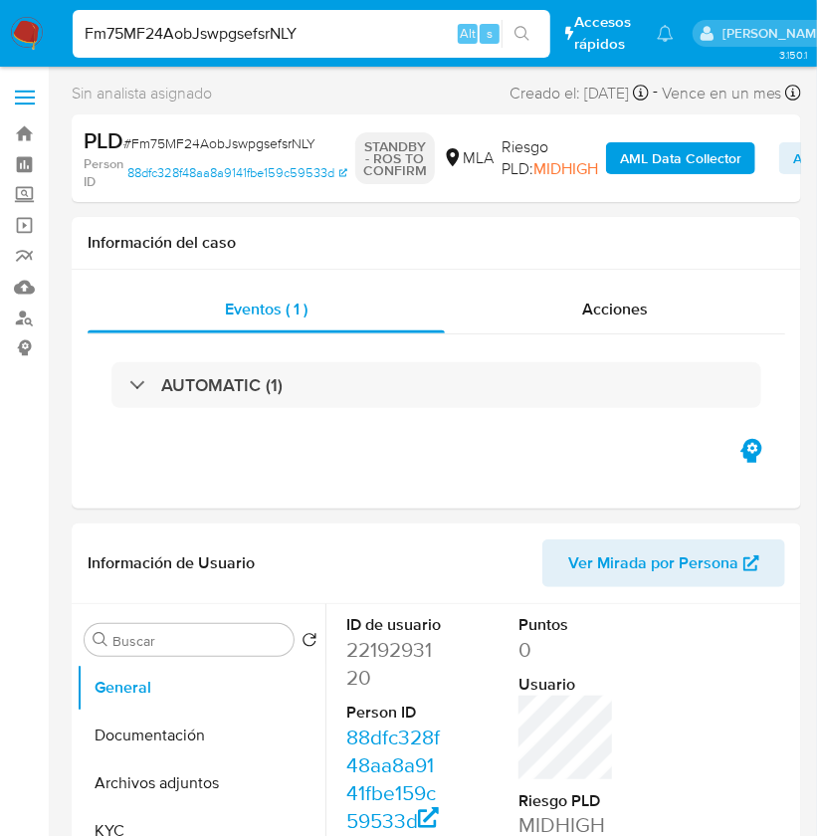
select select "10"
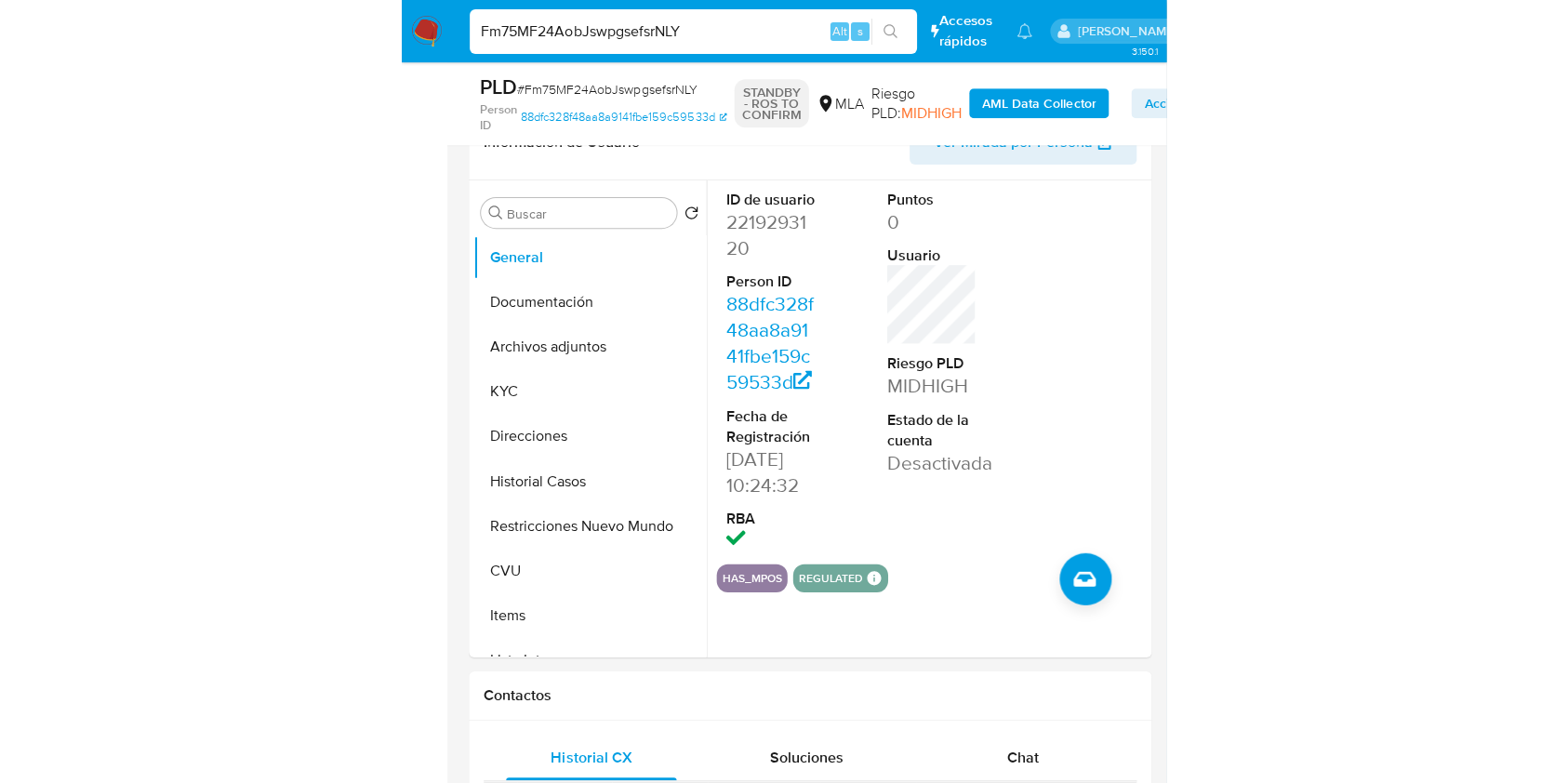
scroll to position [313, 0]
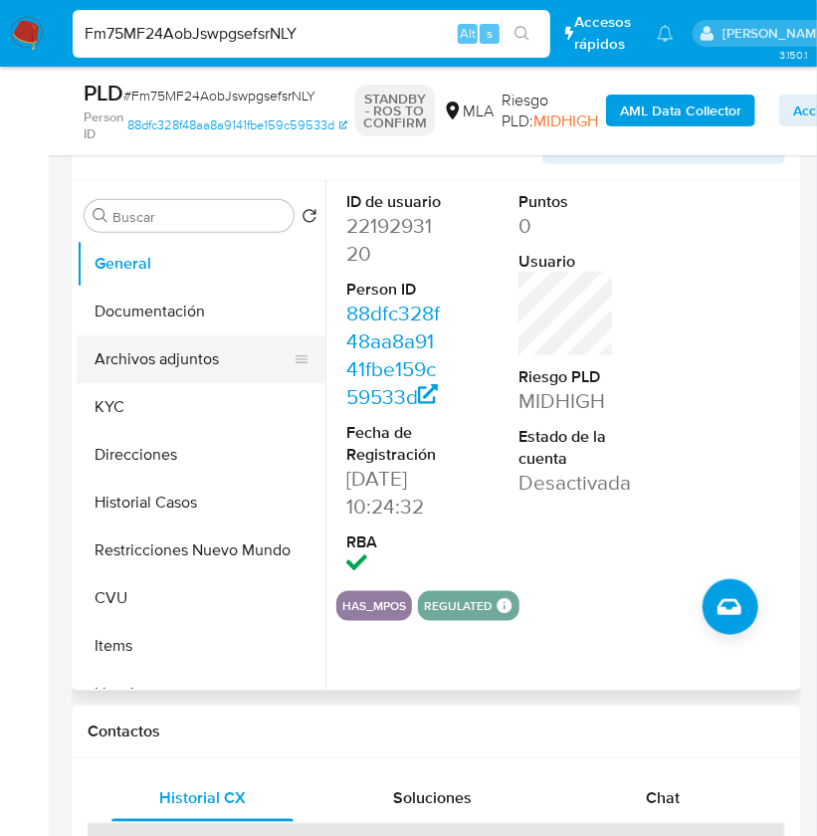
click at [163, 351] on button "Archivos adjuntos" at bounding box center [193, 359] width 233 height 48
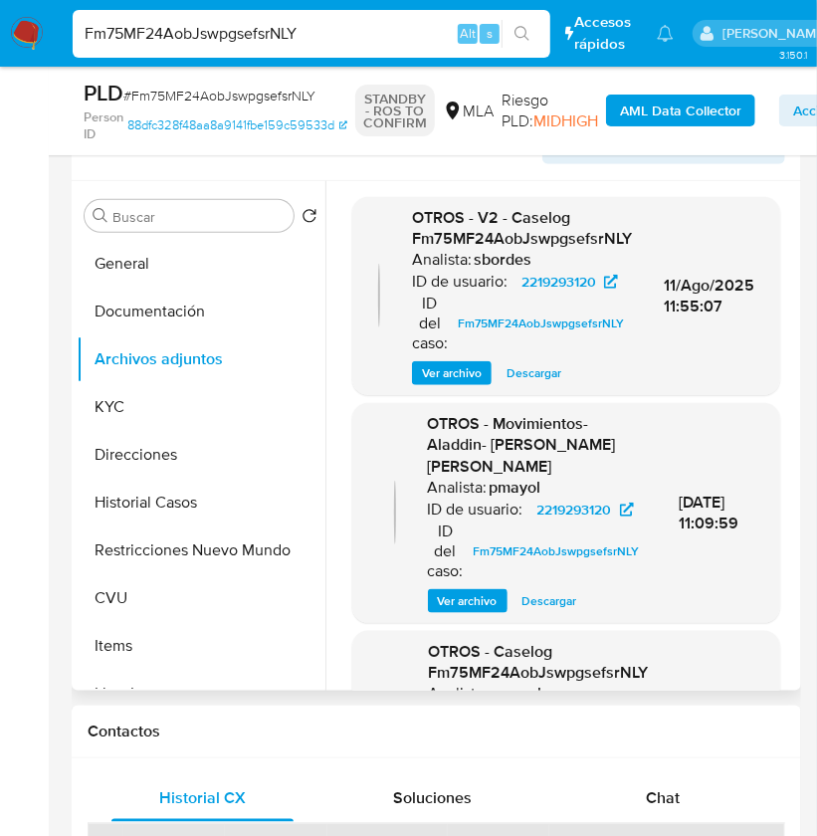
click at [546, 383] on span "Descargar" at bounding box center [534, 373] width 55 height 20
